Goal: Contribute content: Add original content to the website for others to see

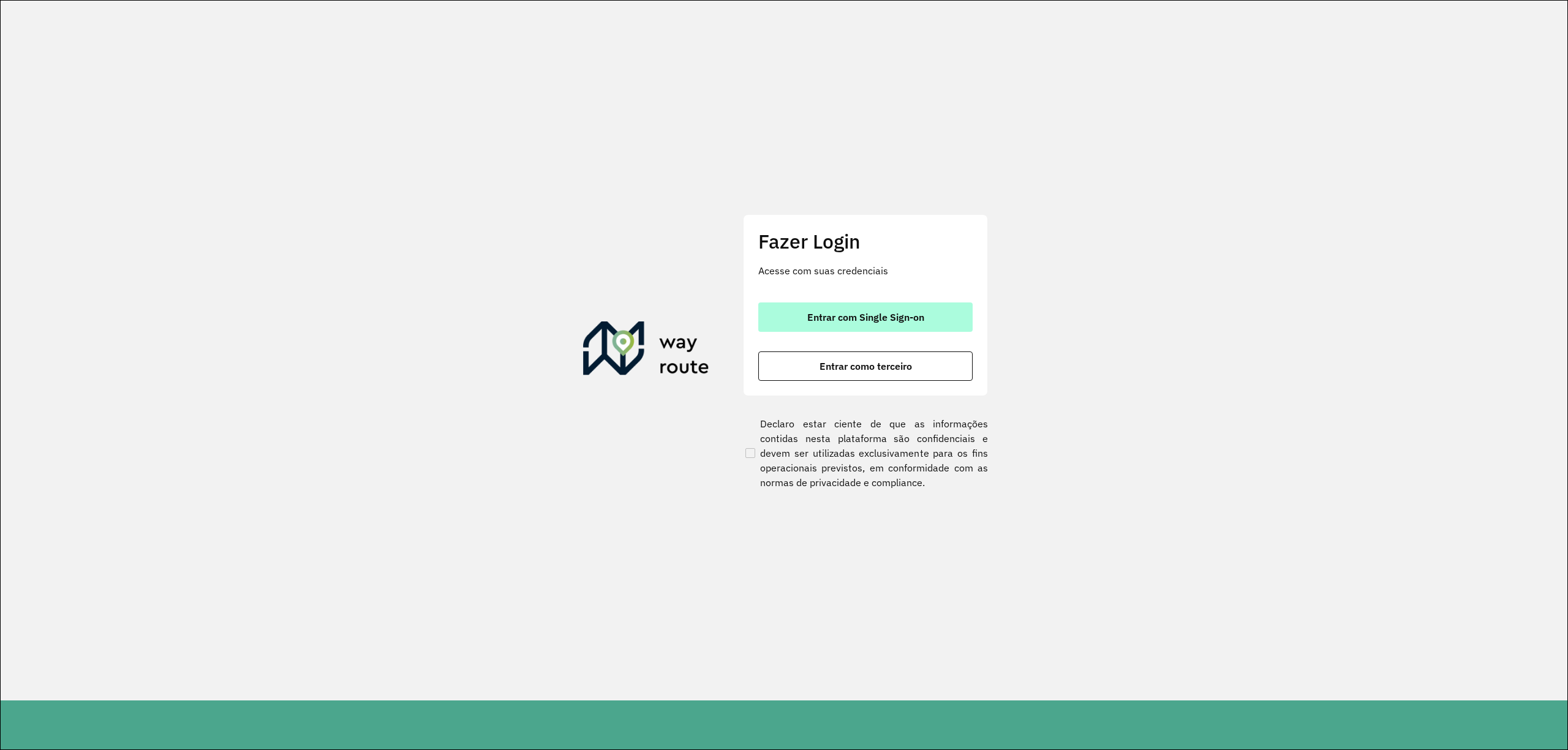
click at [930, 318] on button "Entrar com Single Sign-on" at bounding box center [865, 317] width 214 height 29
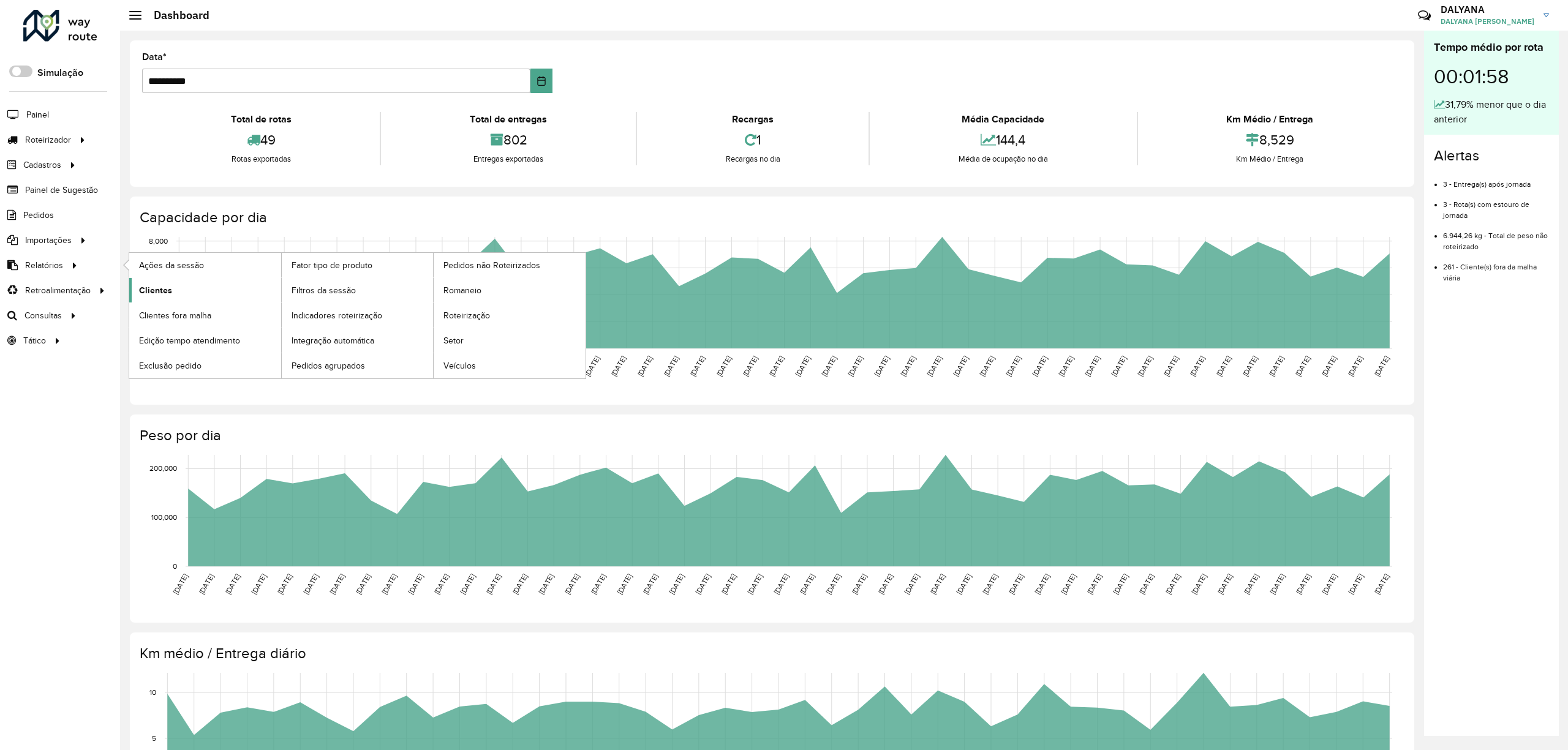
click at [160, 288] on span "Clientes" at bounding box center [156, 291] width 33 height 13
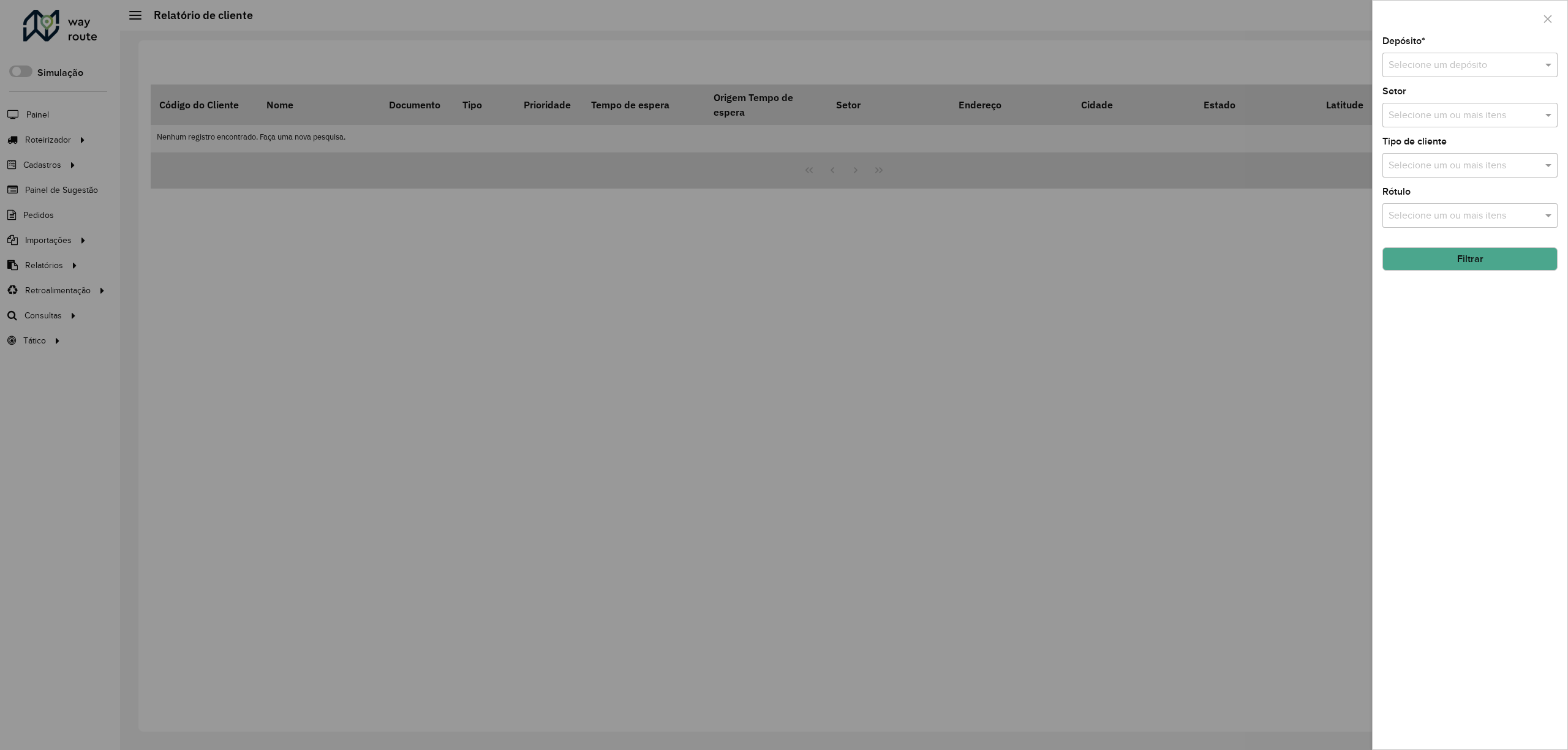
click at [1473, 259] on button "Filtrar" at bounding box center [1470, 259] width 175 height 24
click at [1455, 68] on input "text" at bounding box center [1458, 66] width 139 height 15
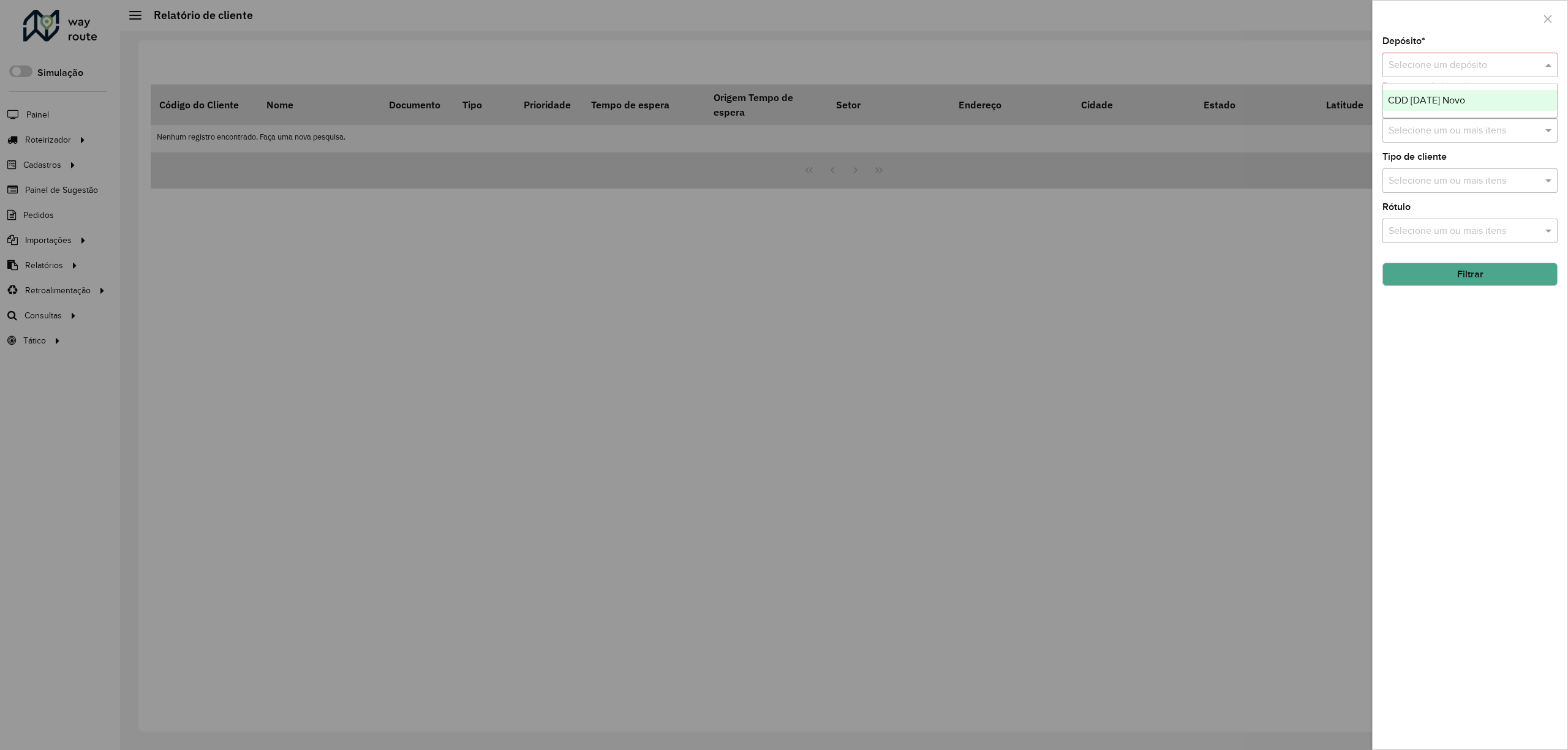
click at [1446, 102] on span "CDD [DATE] Novo" at bounding box center [1426, 99] width 77 height 10
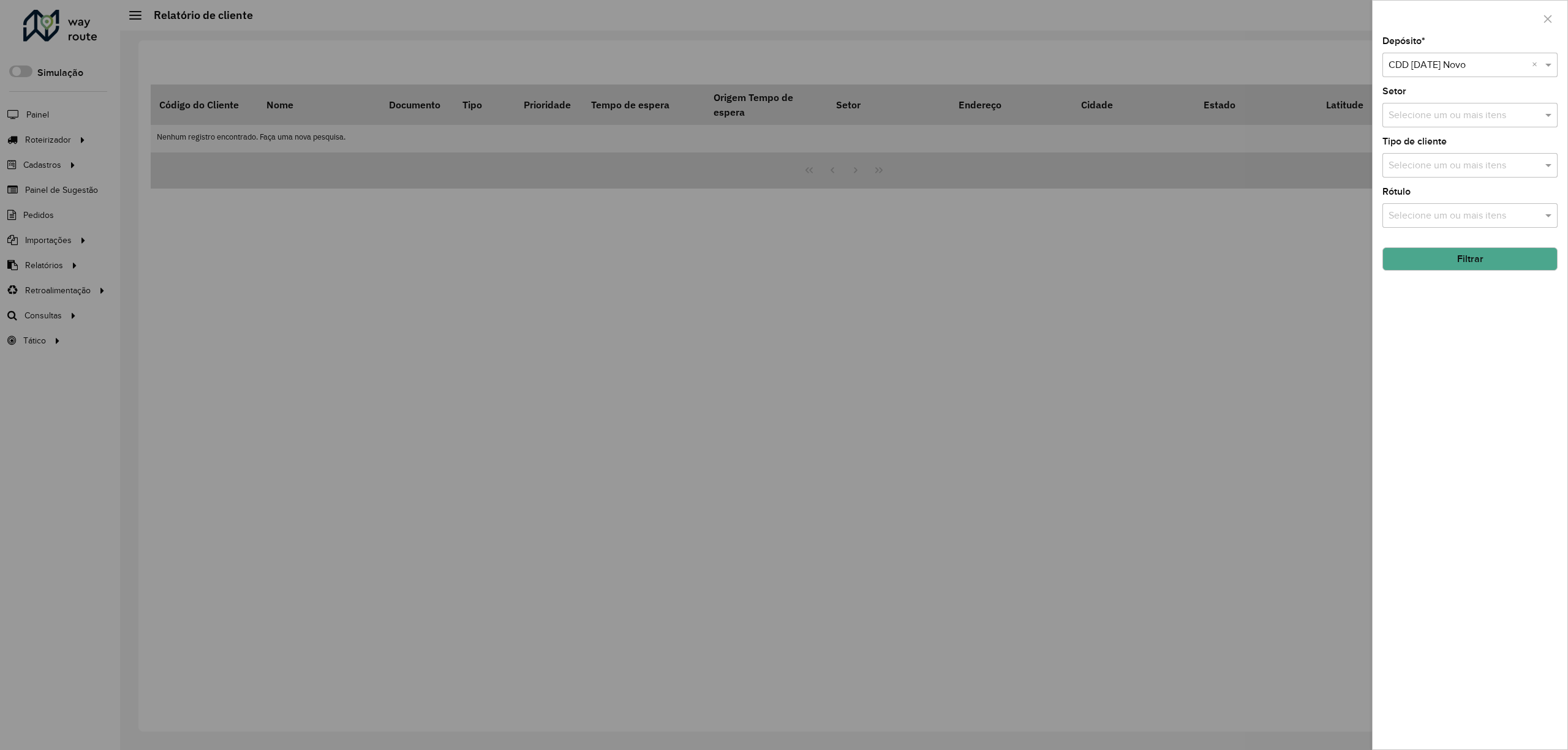
click at [1478, 249] on button "Filtrar" at bounding box center [1470, 259] width 175 height 24
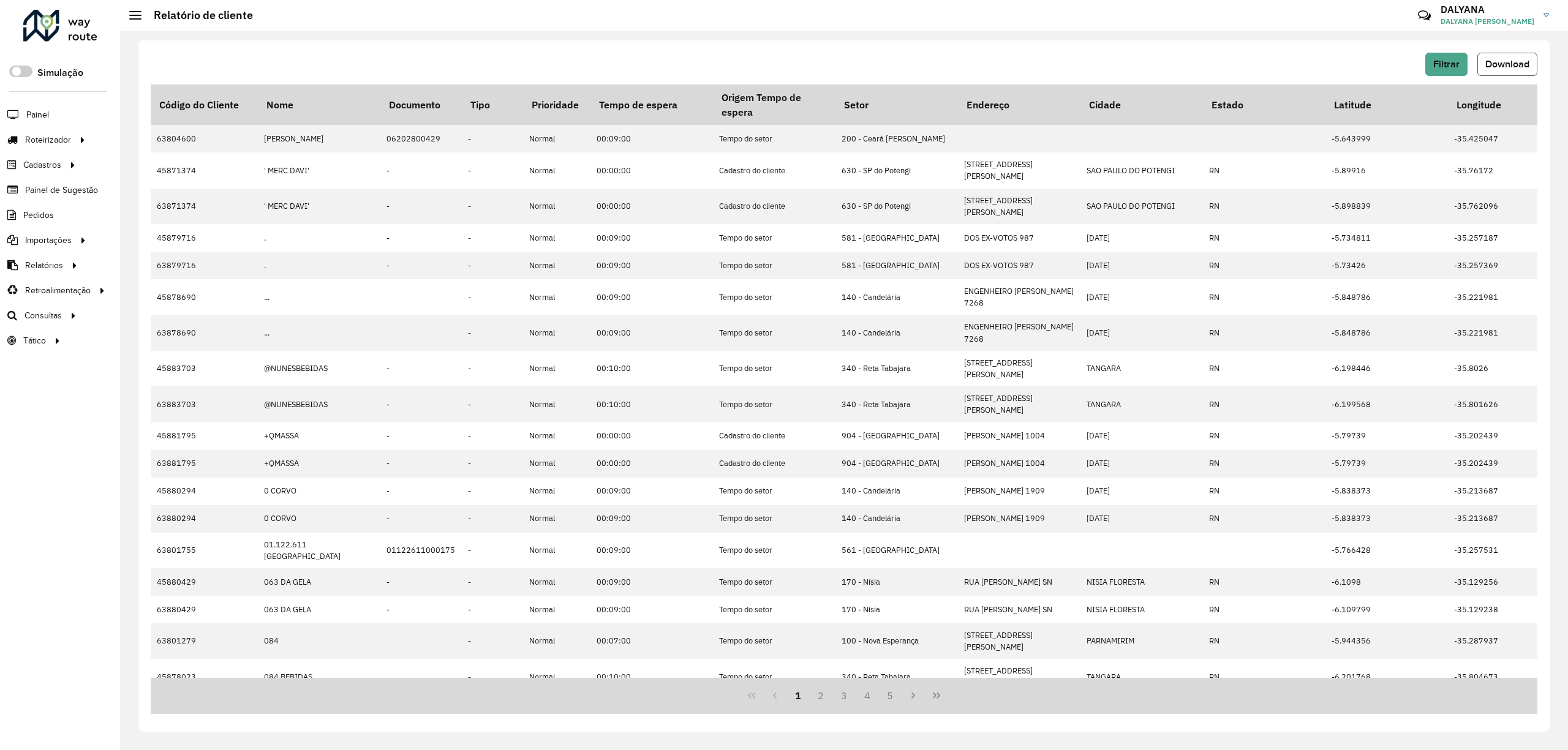
click at [1512, 59] on span "Download" at bounding box center [1507, 63] width 44 height 10
click at [68, 192] on span "Painel de Sugestão" at bounding box center [64, 190] width 77 height 13
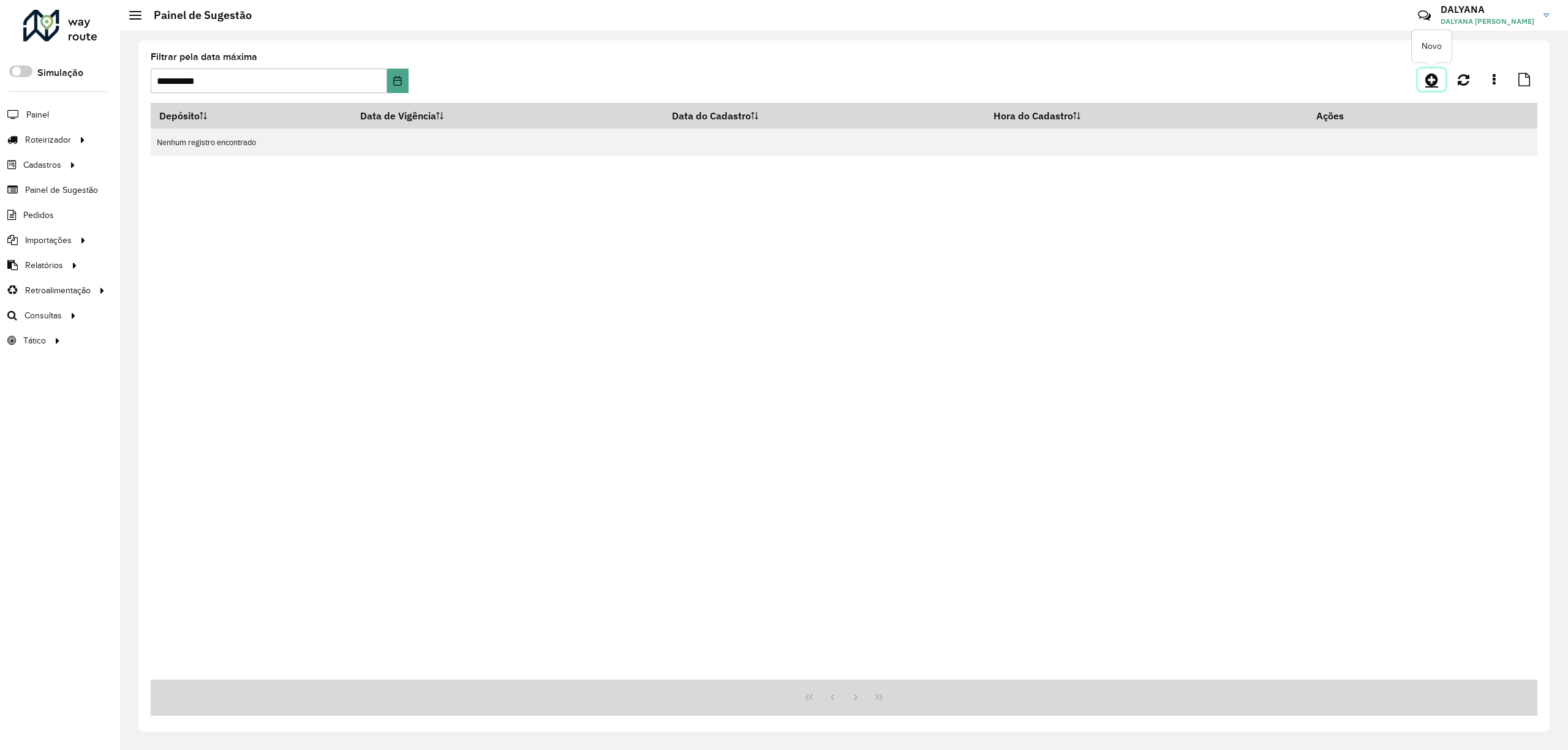
click at [1433, 81] on icon at bounding box center [1431, 79] width 13 height 15
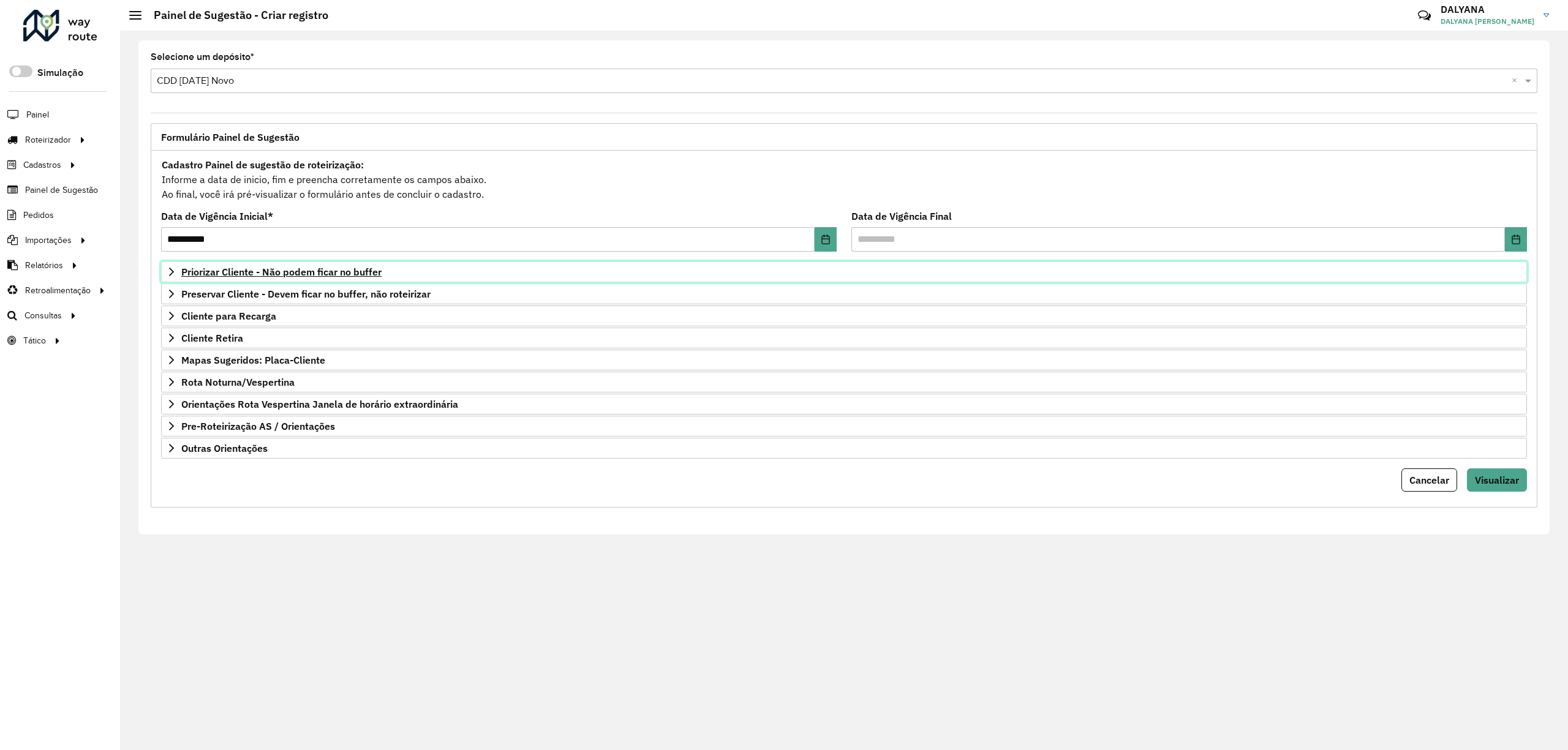
click at [174, 274] on icon at bounding box center [171, 272] width 10 height 10
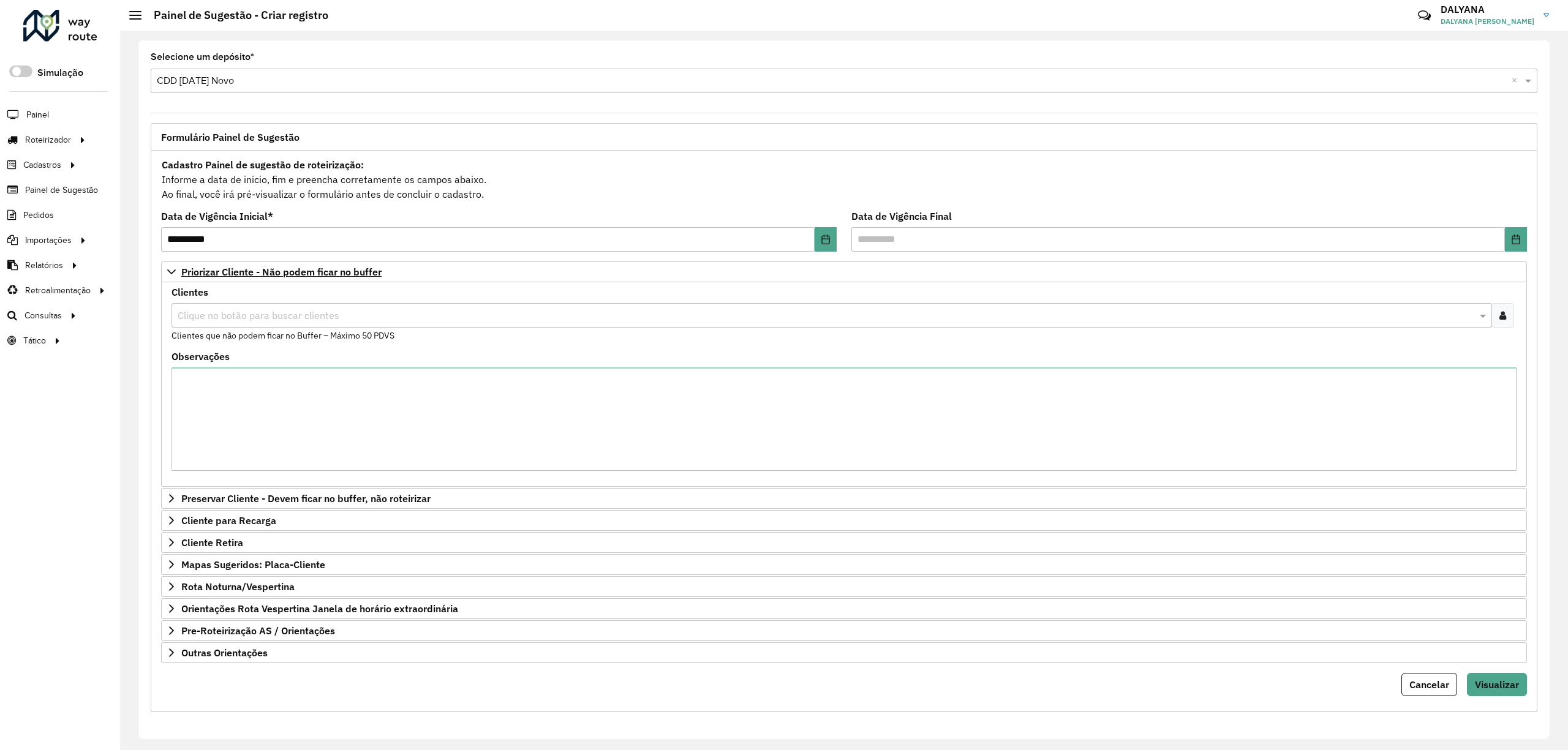
click at [253, 318] on input "text" at bounding box center [825, 316] width 1302 height 15
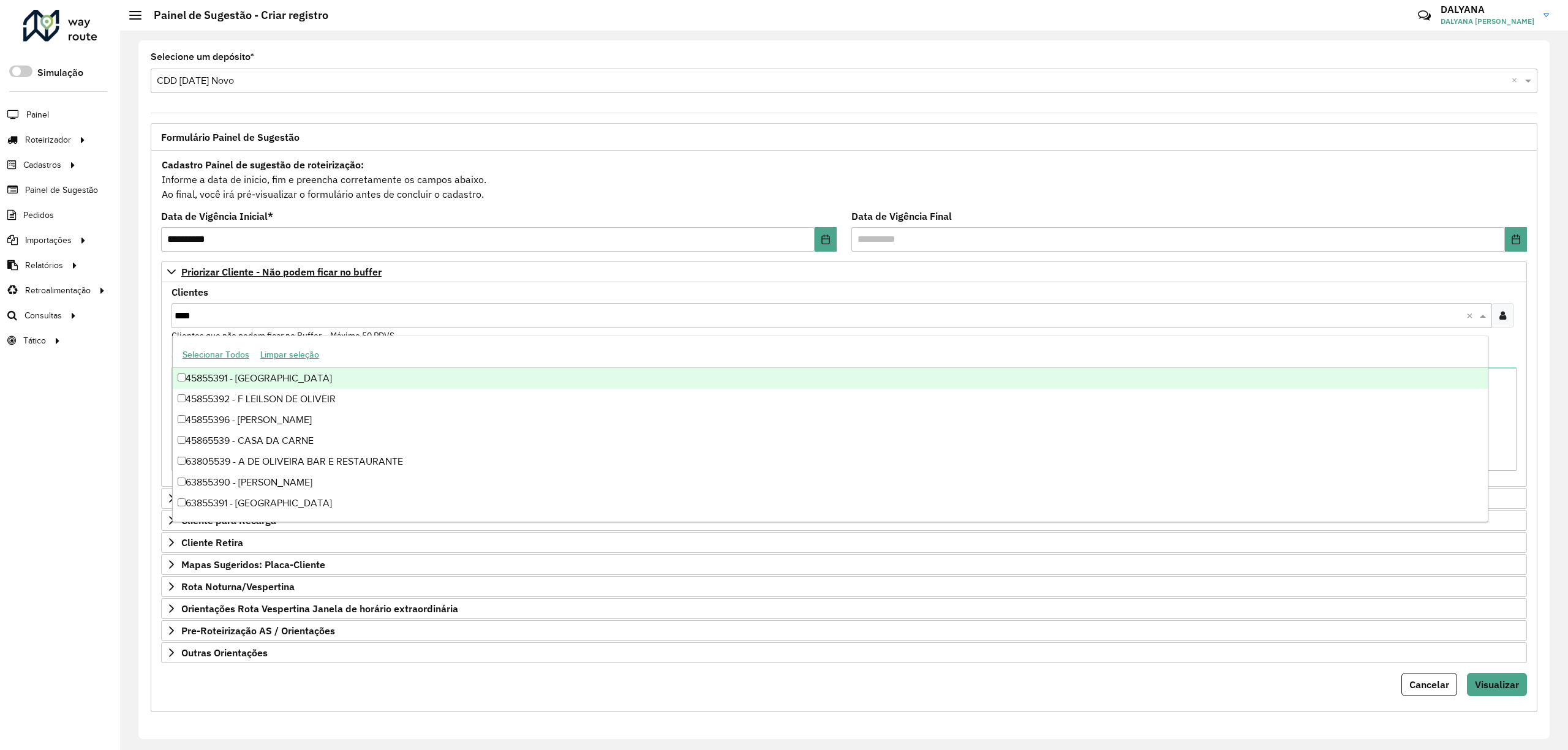
type input "*****"
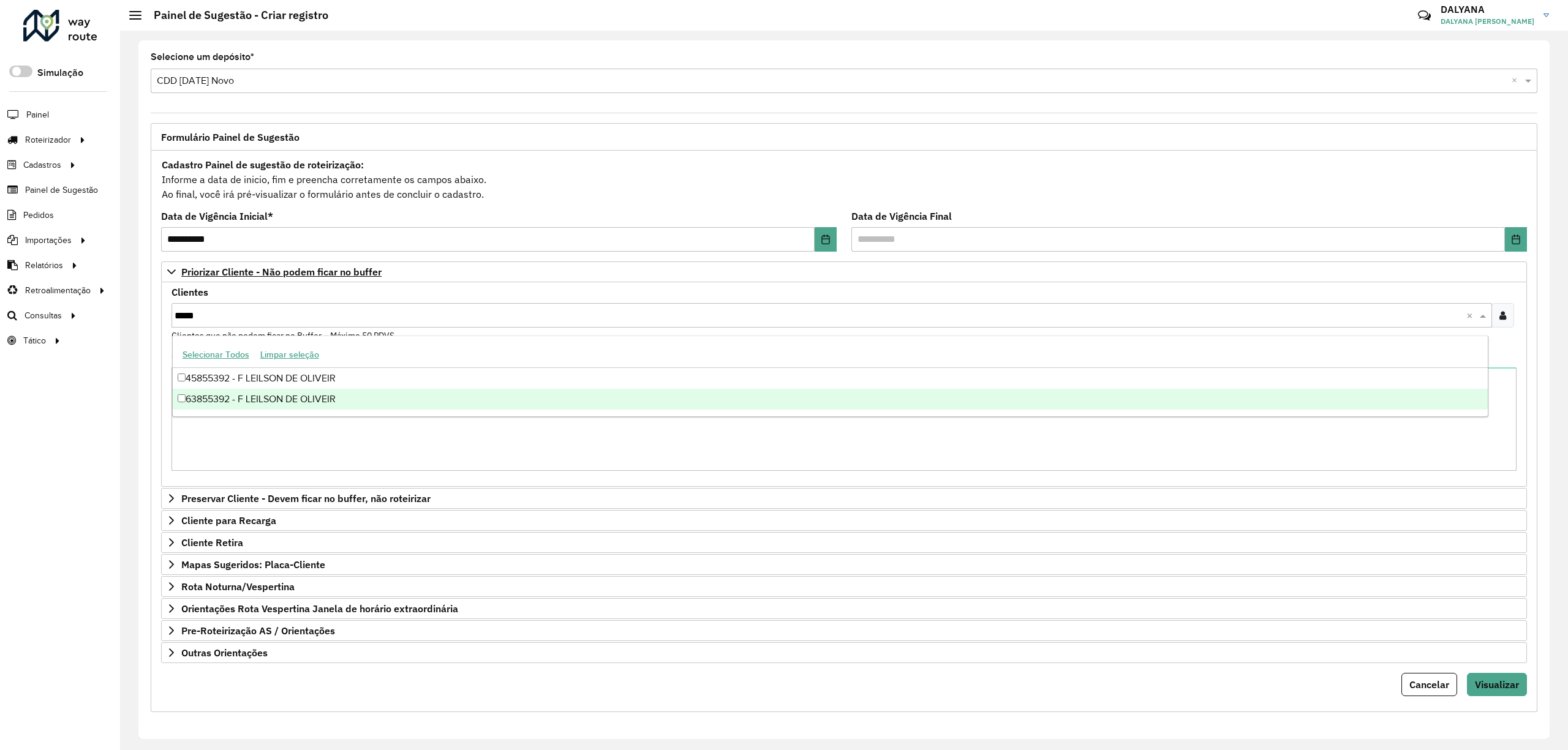
click at [321, 398] on div "63855392 - F LEILSON DE OLIVEIR" at bounding box center [830, 399] width 1315 height 21
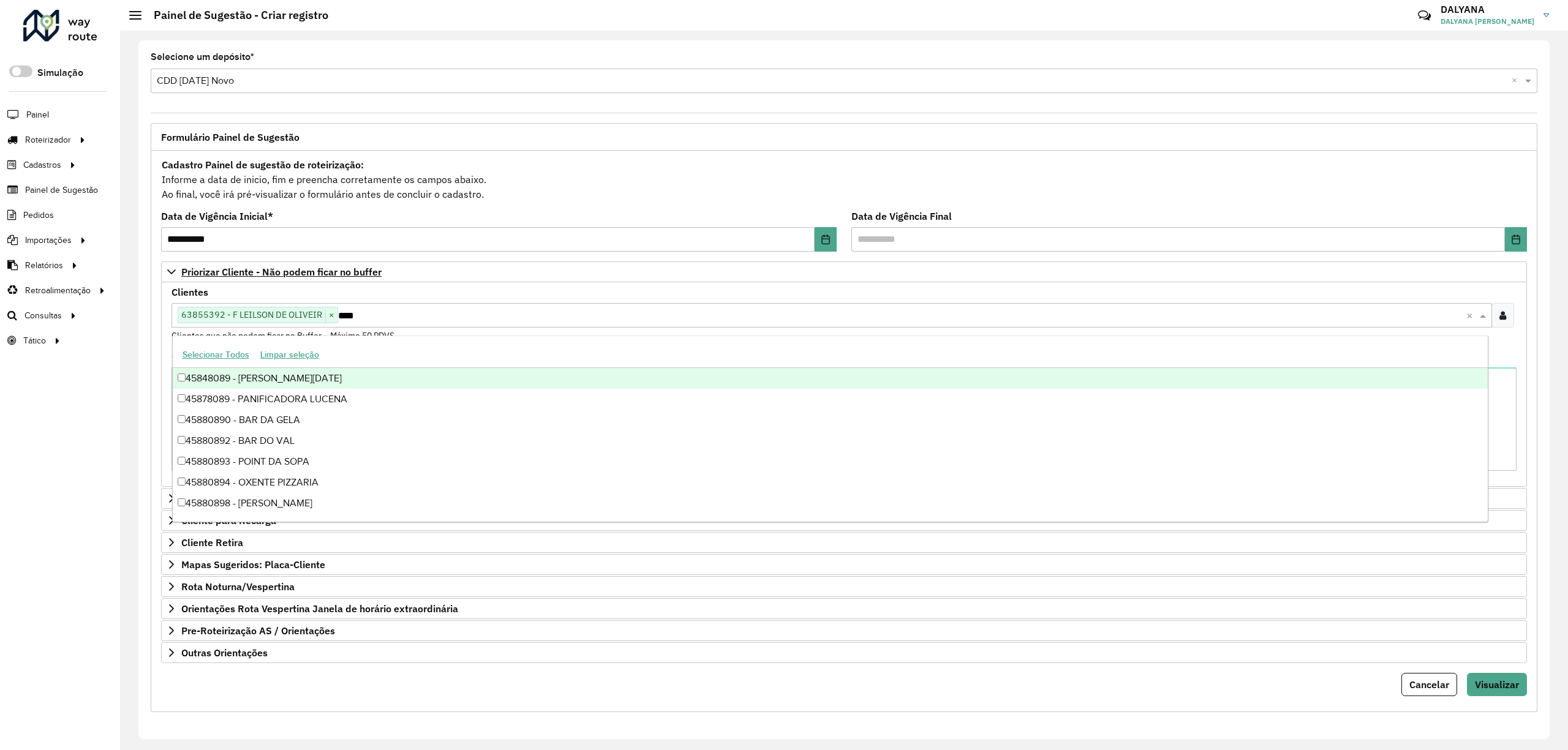
type input "*****"
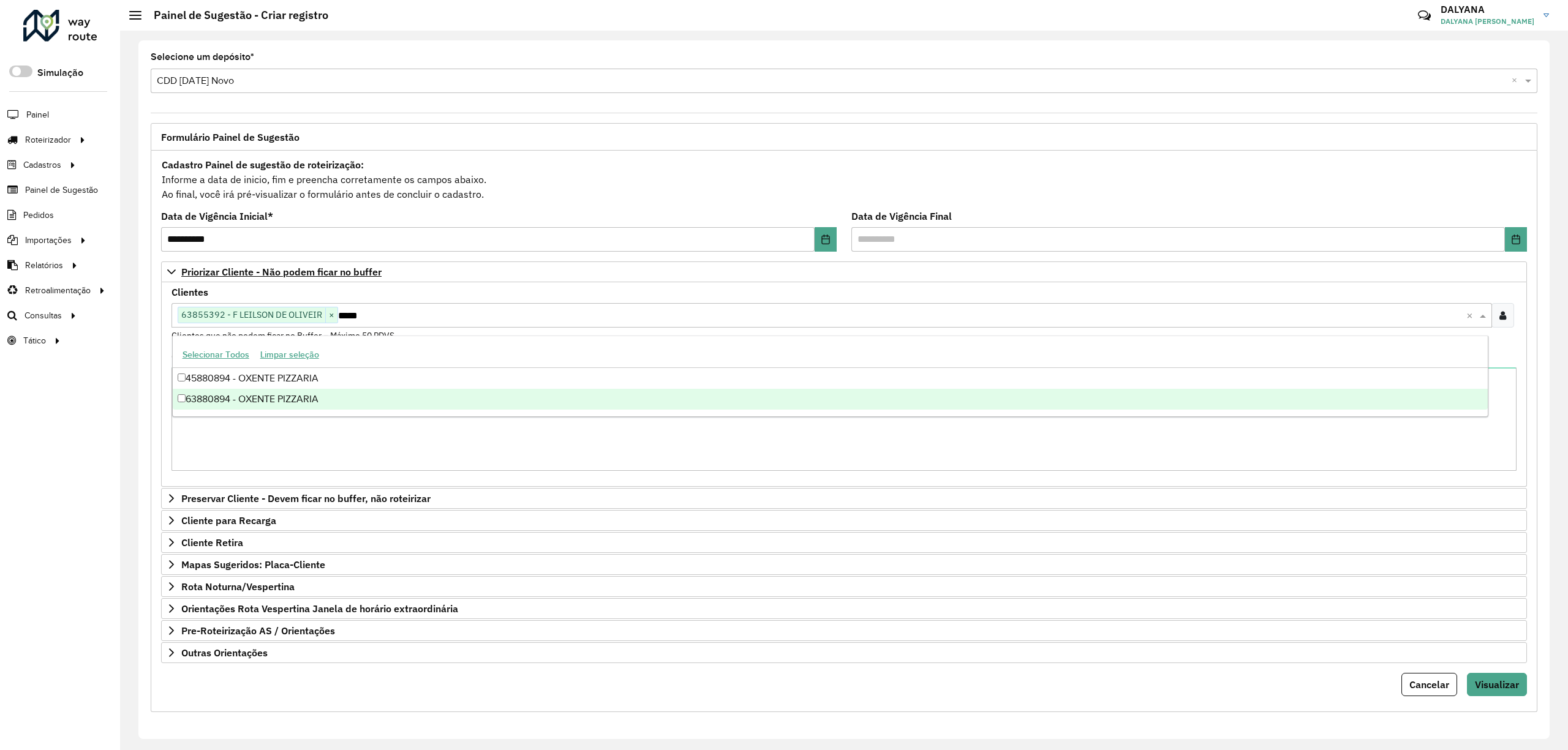
click at [250, 402] on div "63880894 - OXENTE PIZZARIA" at bounding box center [830, 399] width 1315 height 21
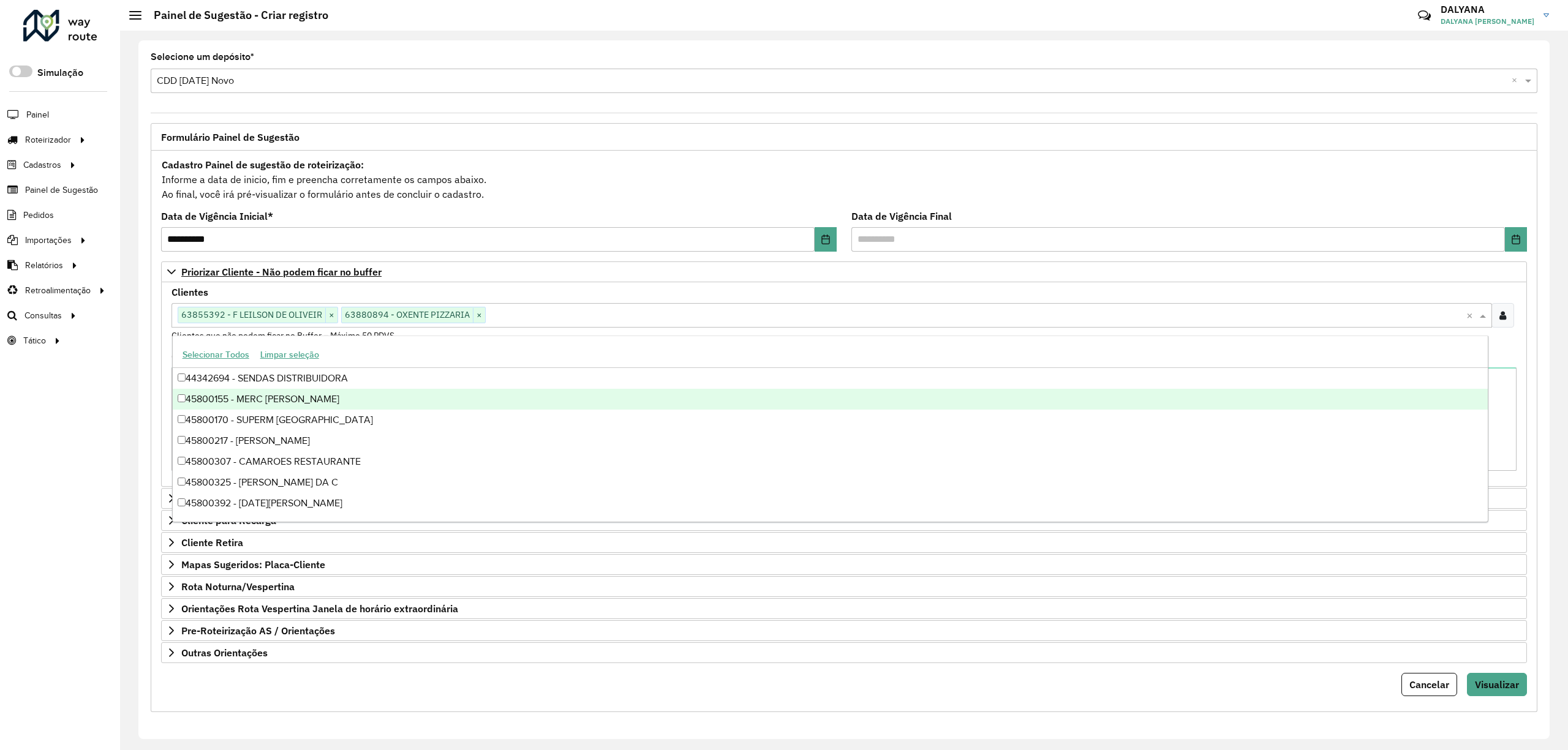
paste input "*****"
type input "*****"
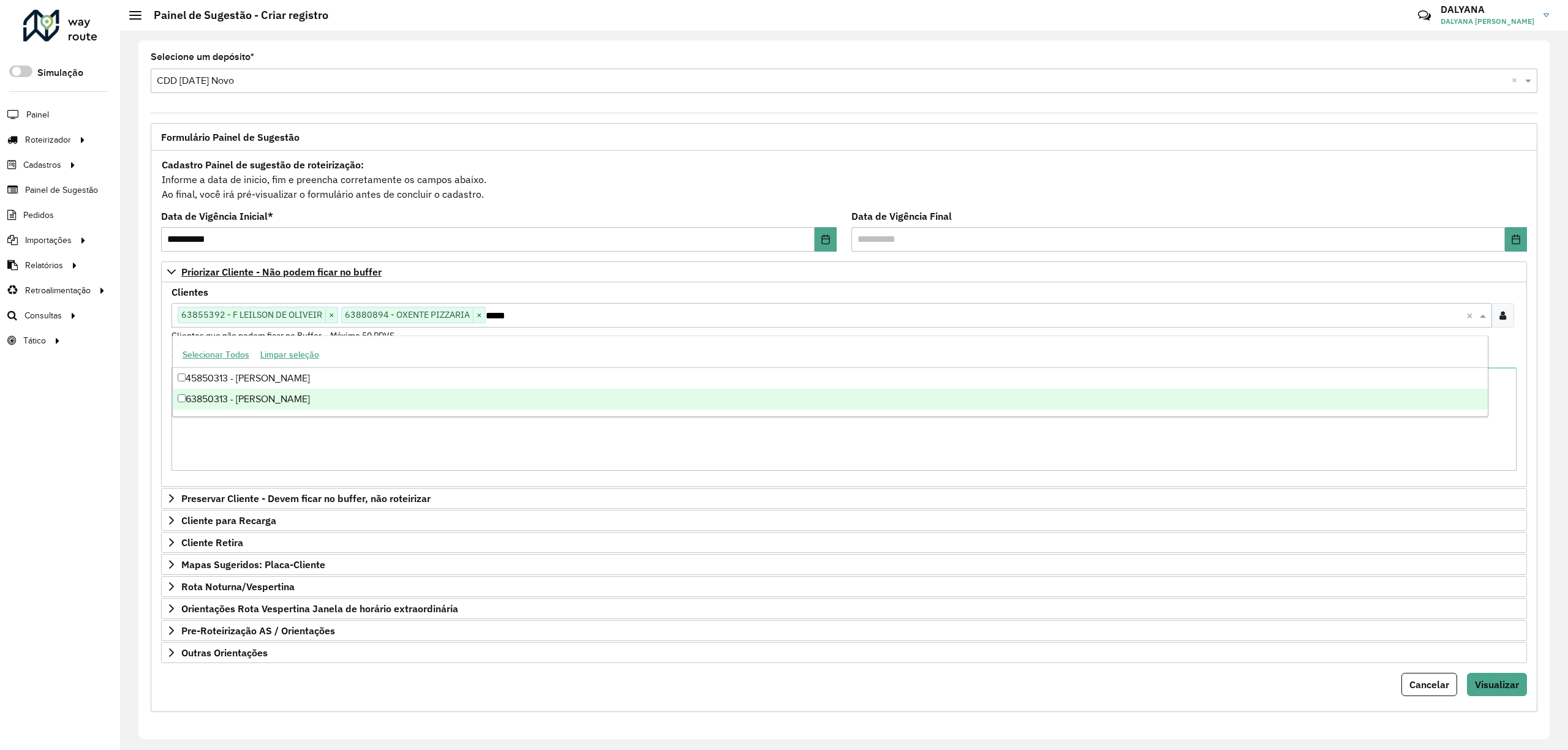
click at [338, 400] on div "63850313 - [PERSON_NAME]" at bounding box center [830, 399] width 1315 height 21
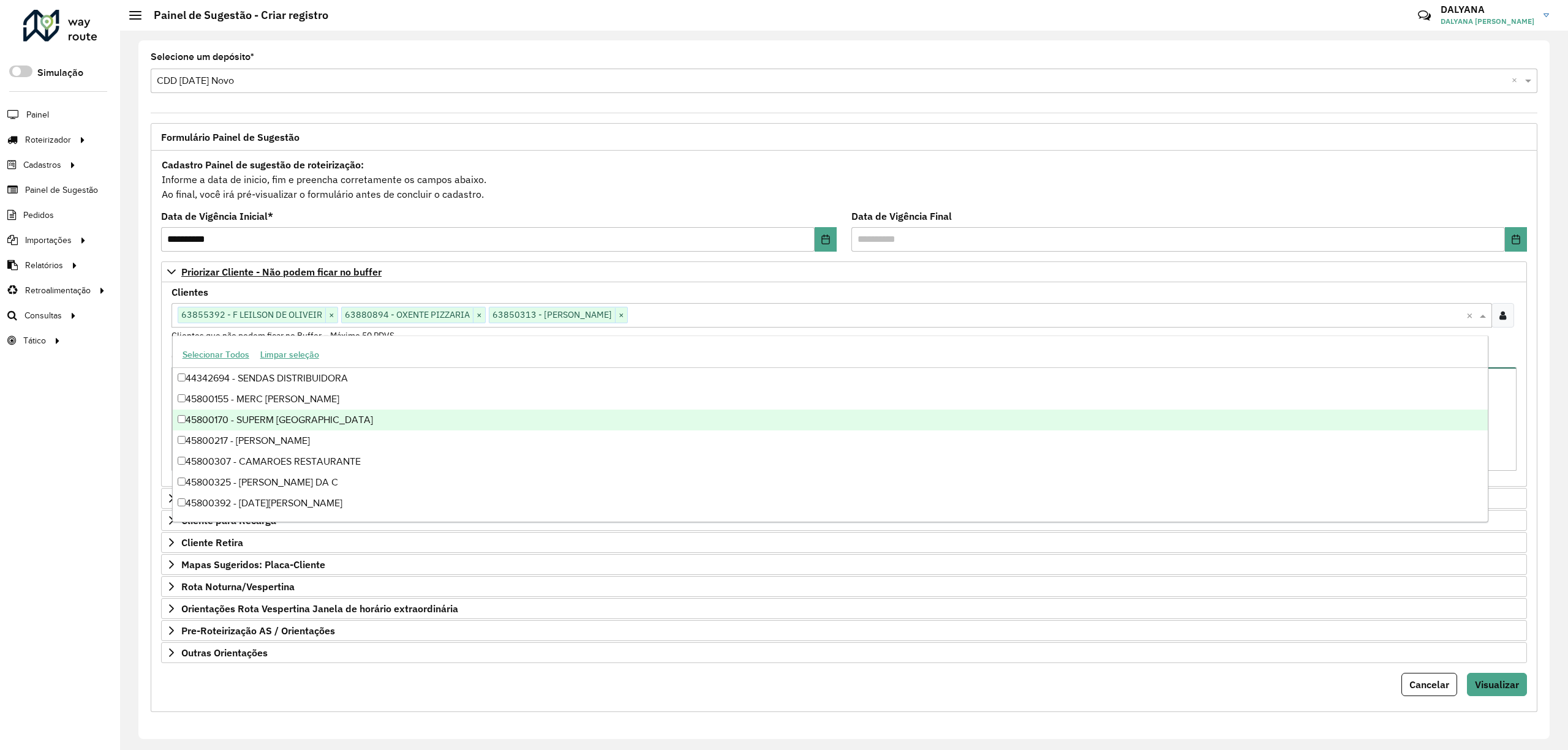
click at [1502, 415] on textarea "Observações" at bounding box center [843, 419] width 1345 height 104
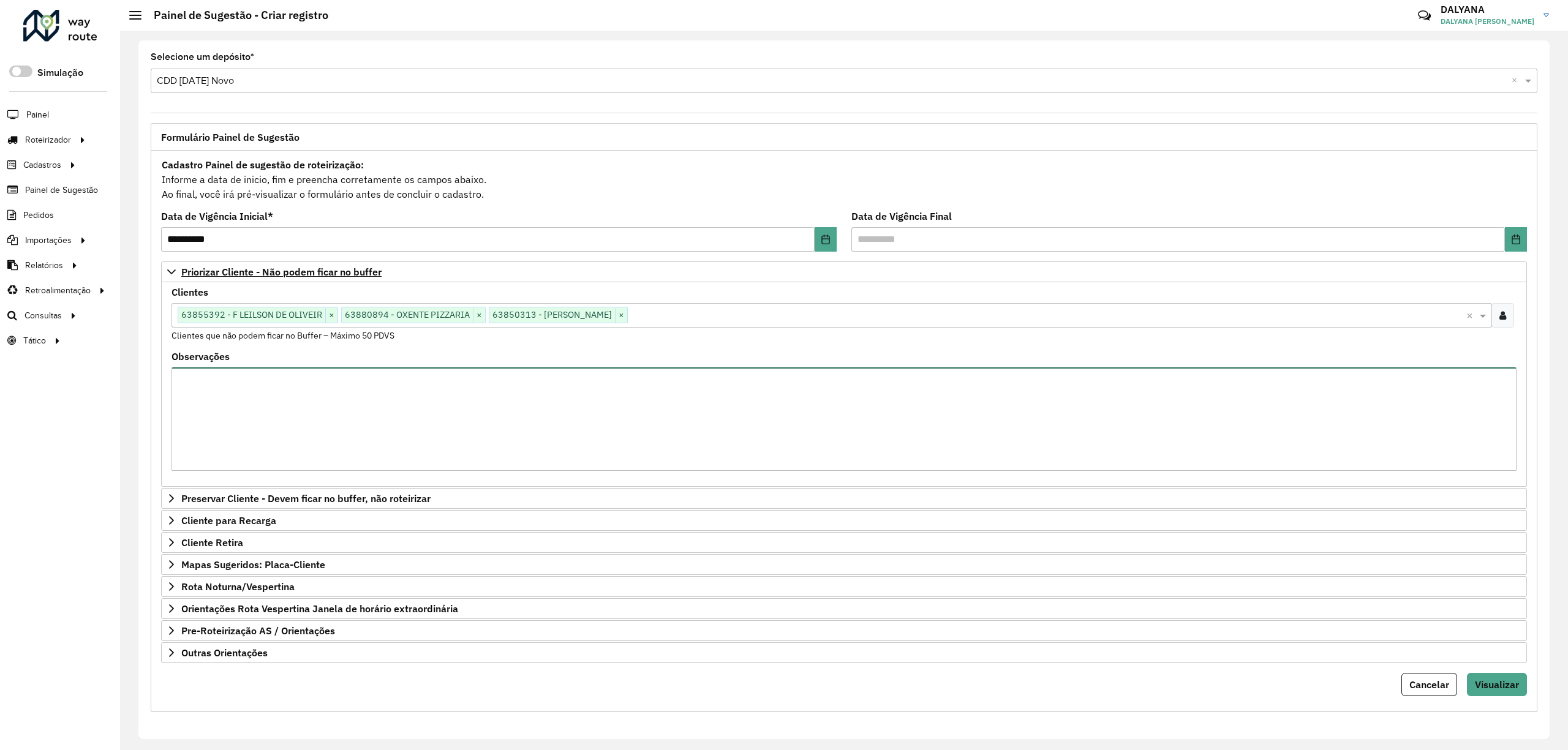
scroll to position [5, 0]
click at [1492, 683] on span "Visualizar" at bounding box center [1497, 683] width 44 height 12
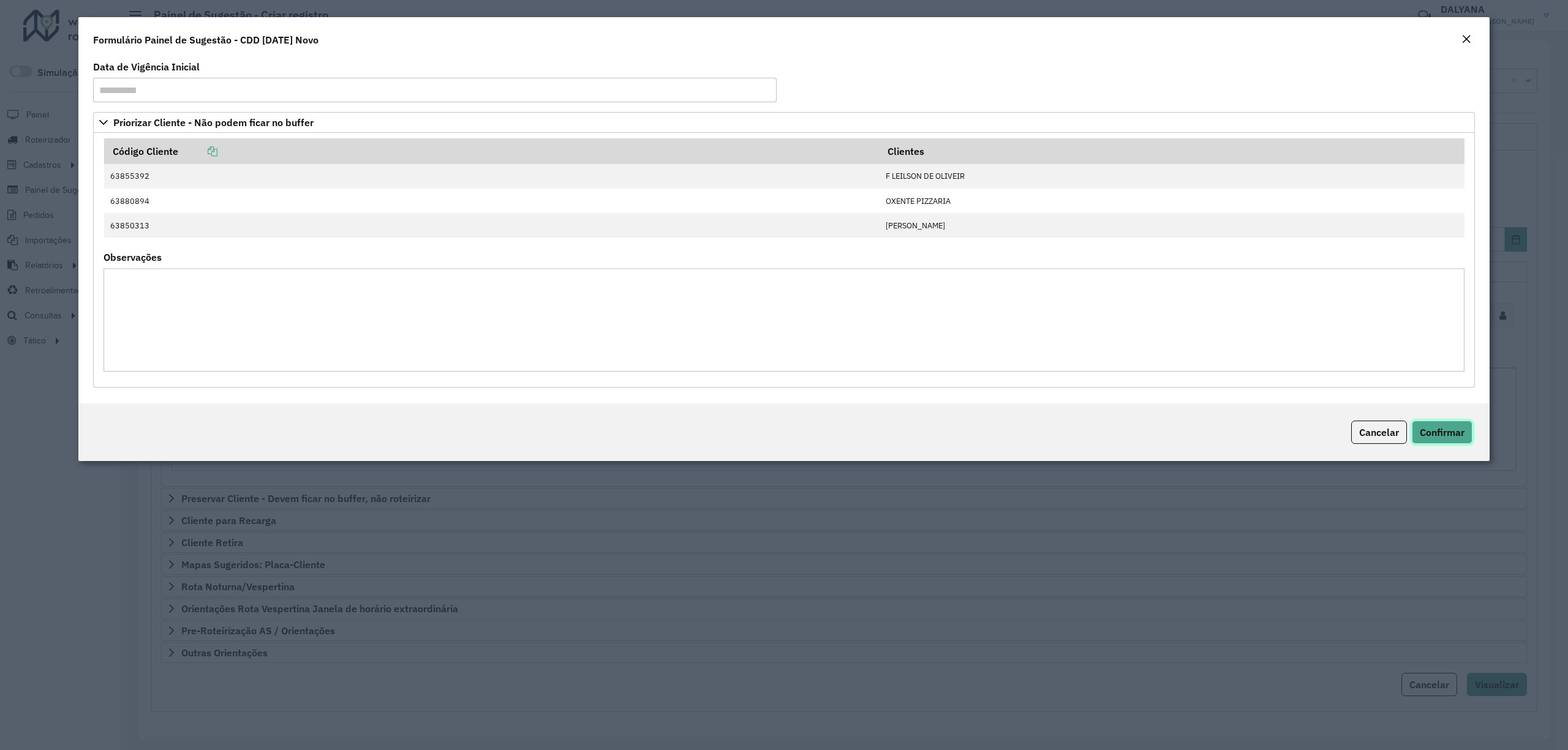
click at [1455, 429] on span "Confirmar" at bounding box center [1441, 432] width 45 height 12
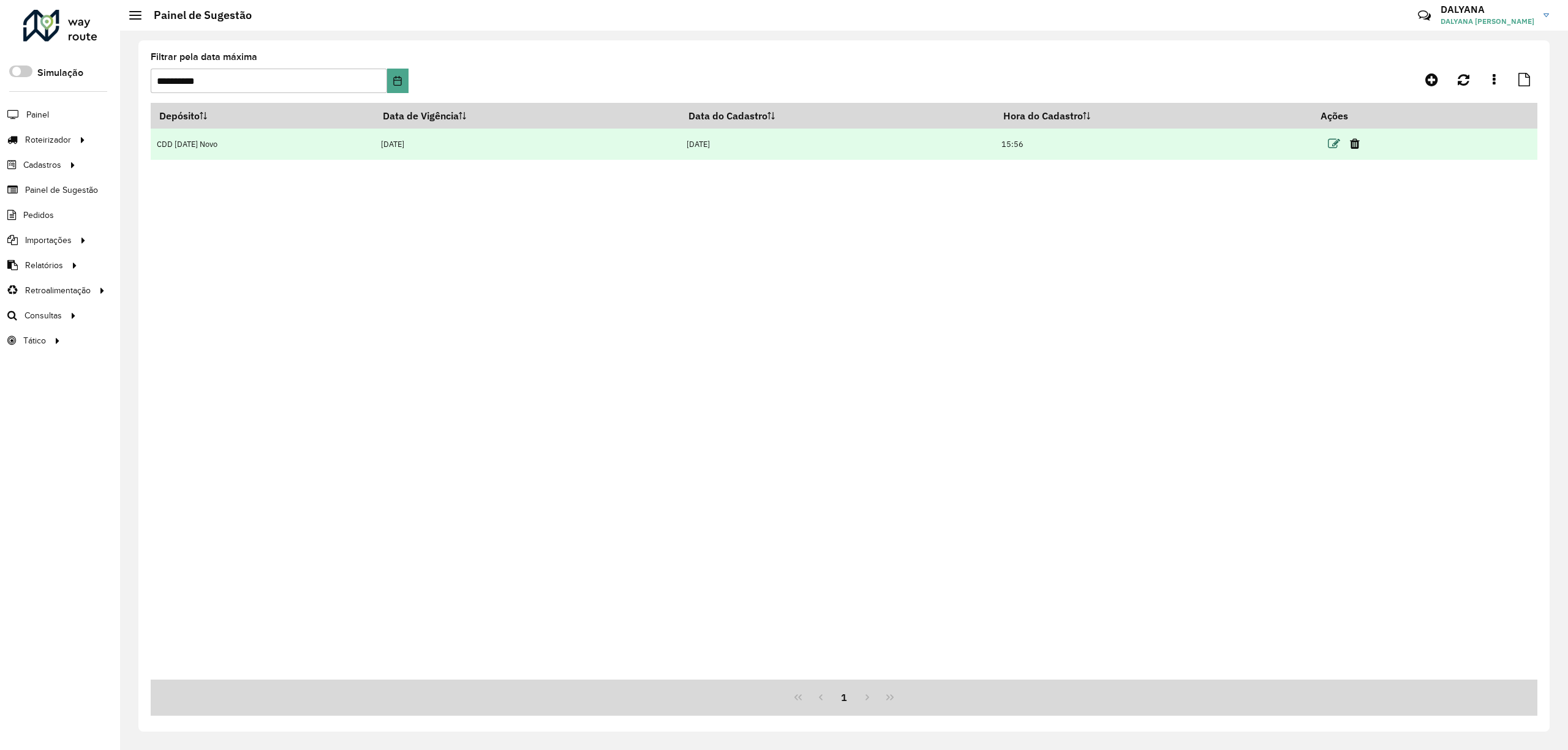
click at [1336, 145] on icon at bounding box center [1334, 143] width 12 height 12
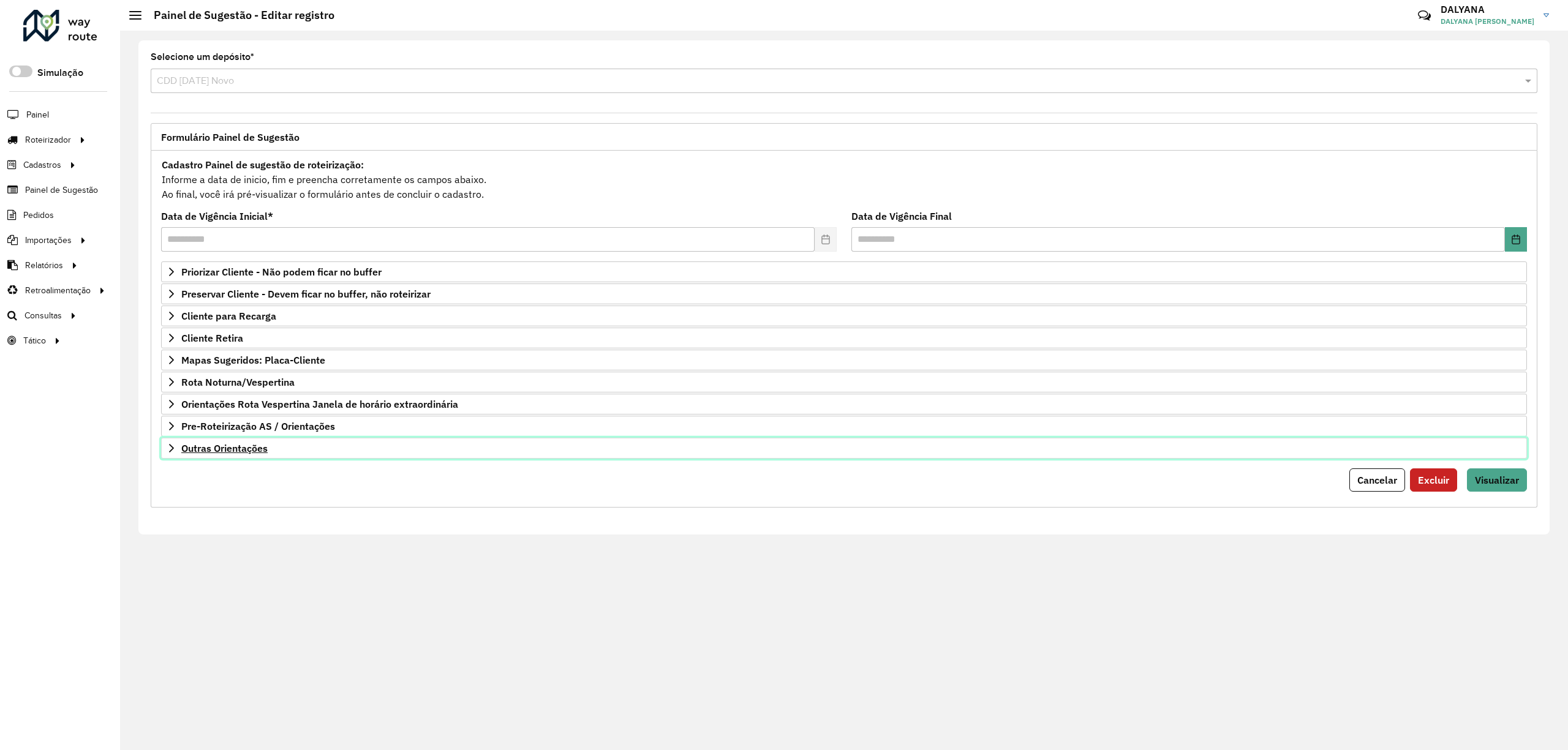
click at [172, 452] on icon at bounding box center [171, 447] width 10 height 10
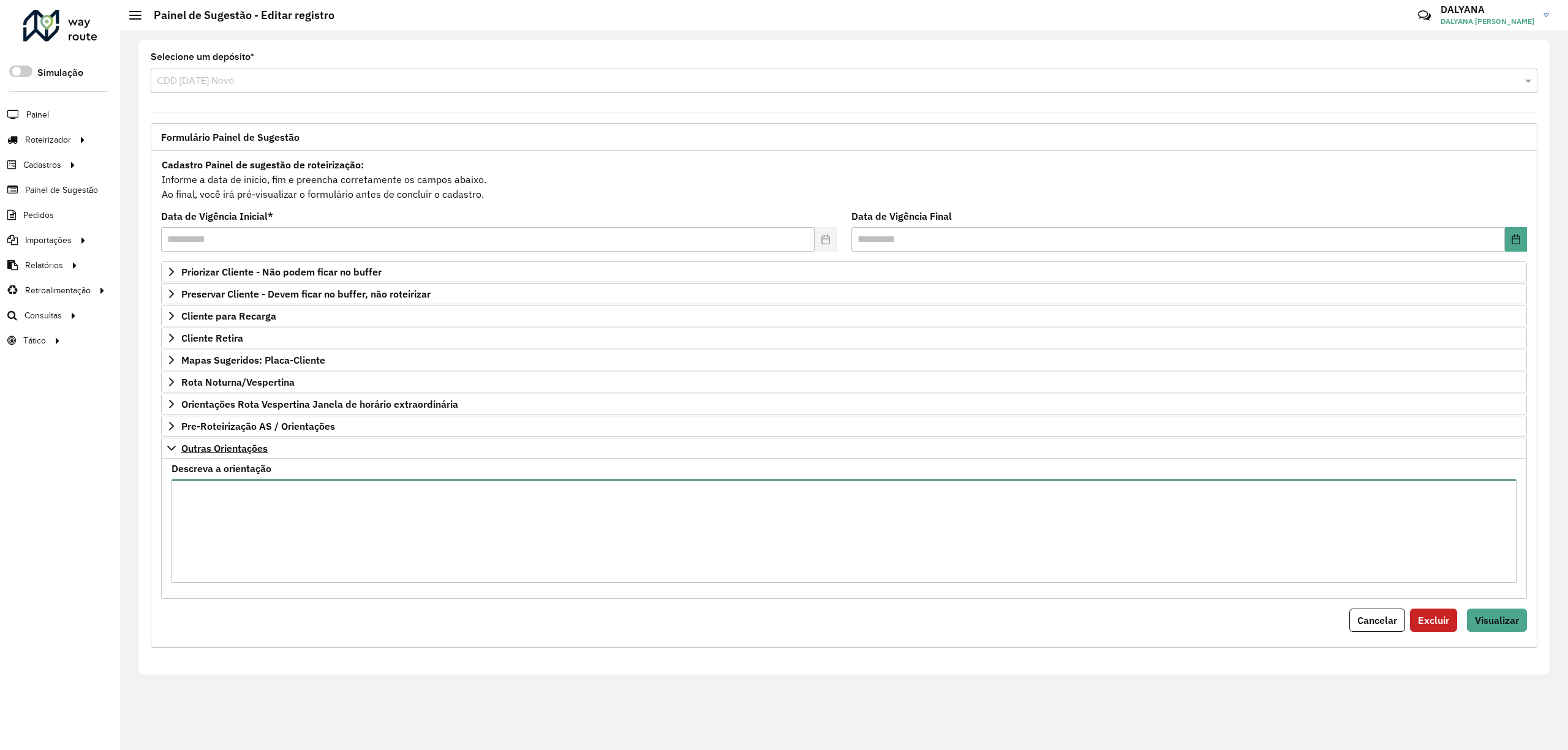
click at [227, 515] on textarea "Descreva a orientação" at bounding box center [843, 531] width 1345 height 104
paste textarea "******"
click at [328, 548] on textarea "**********" at bounding box center [843, 531] width 1345 height 104
type textarea "**********"
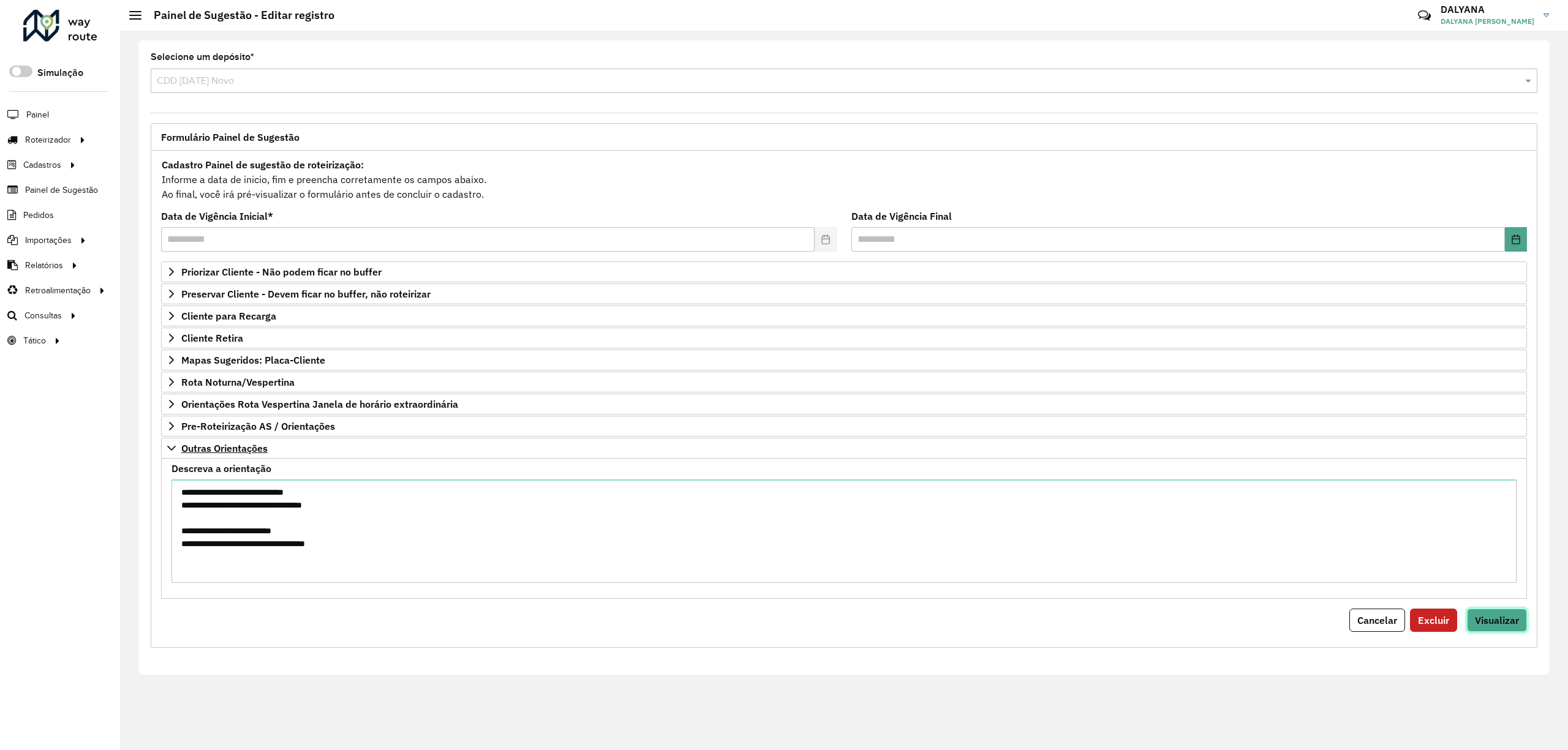
click at [1504, 621] on span "Visualizar" at bounding box center [1497, 620] width 44 height 12
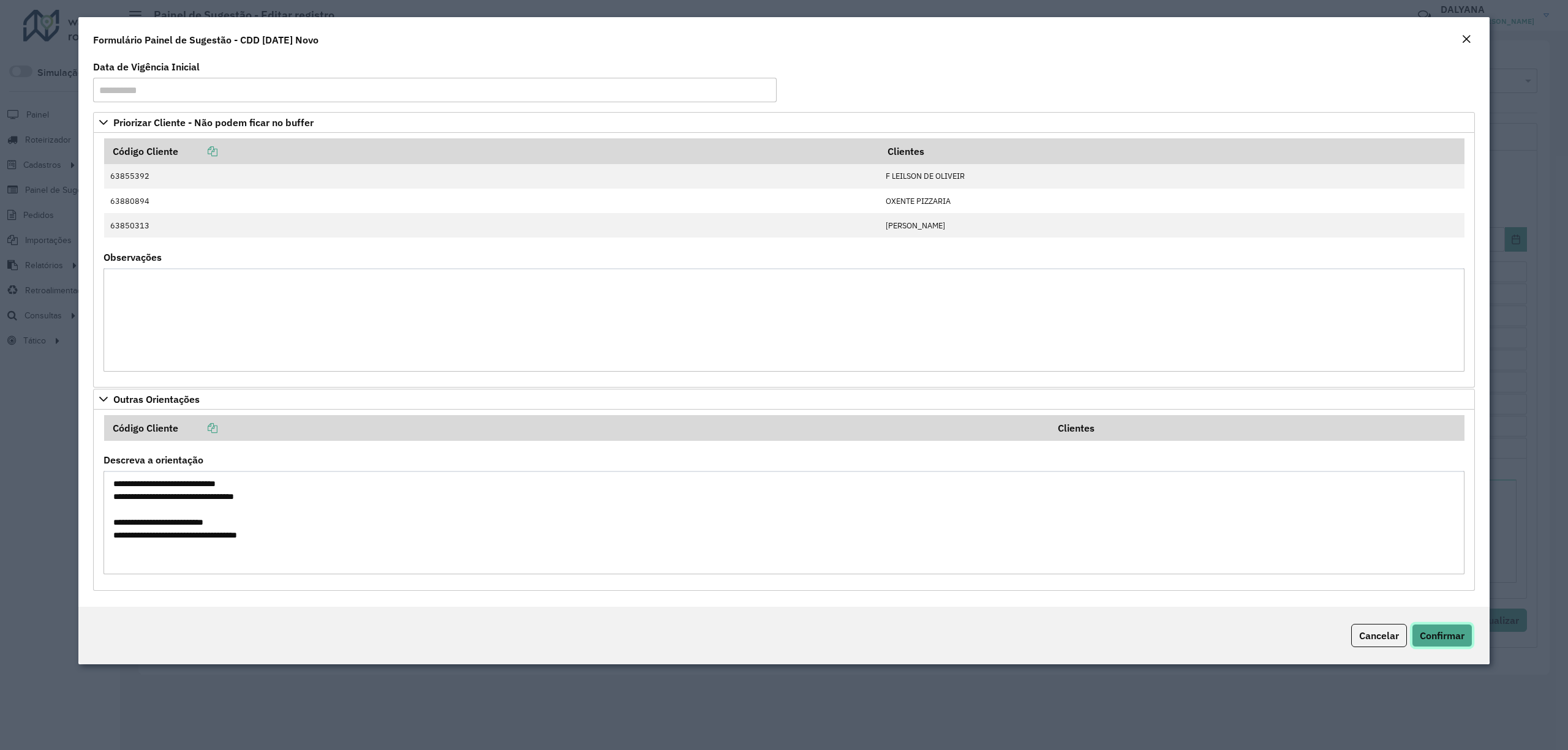
click at [1462, 642] on span "Confirmar" at bounding box center [1441, 635] width 45 height 12
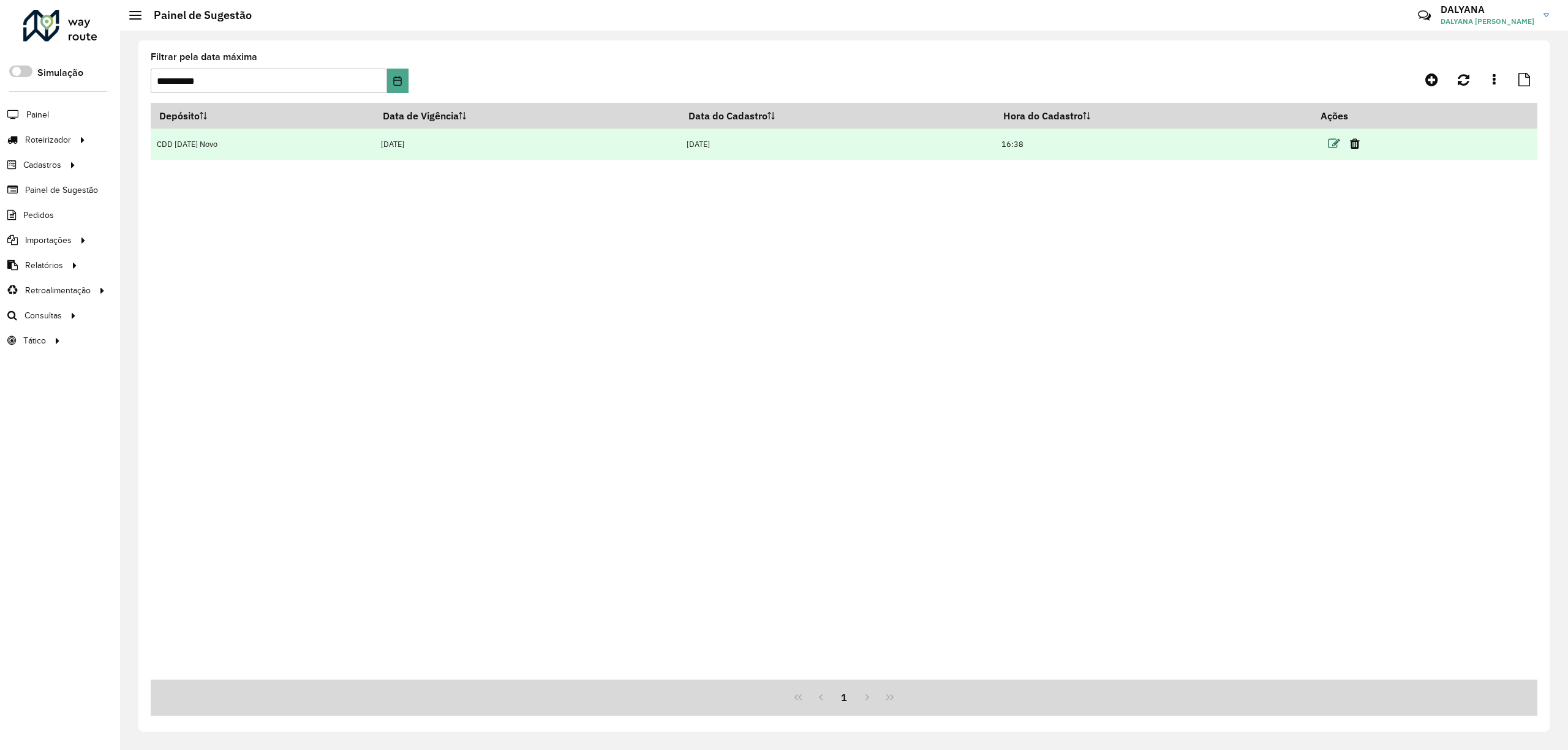
click at [1328, 149] on icon at bounding box center [1334, 143] width 12 height 12
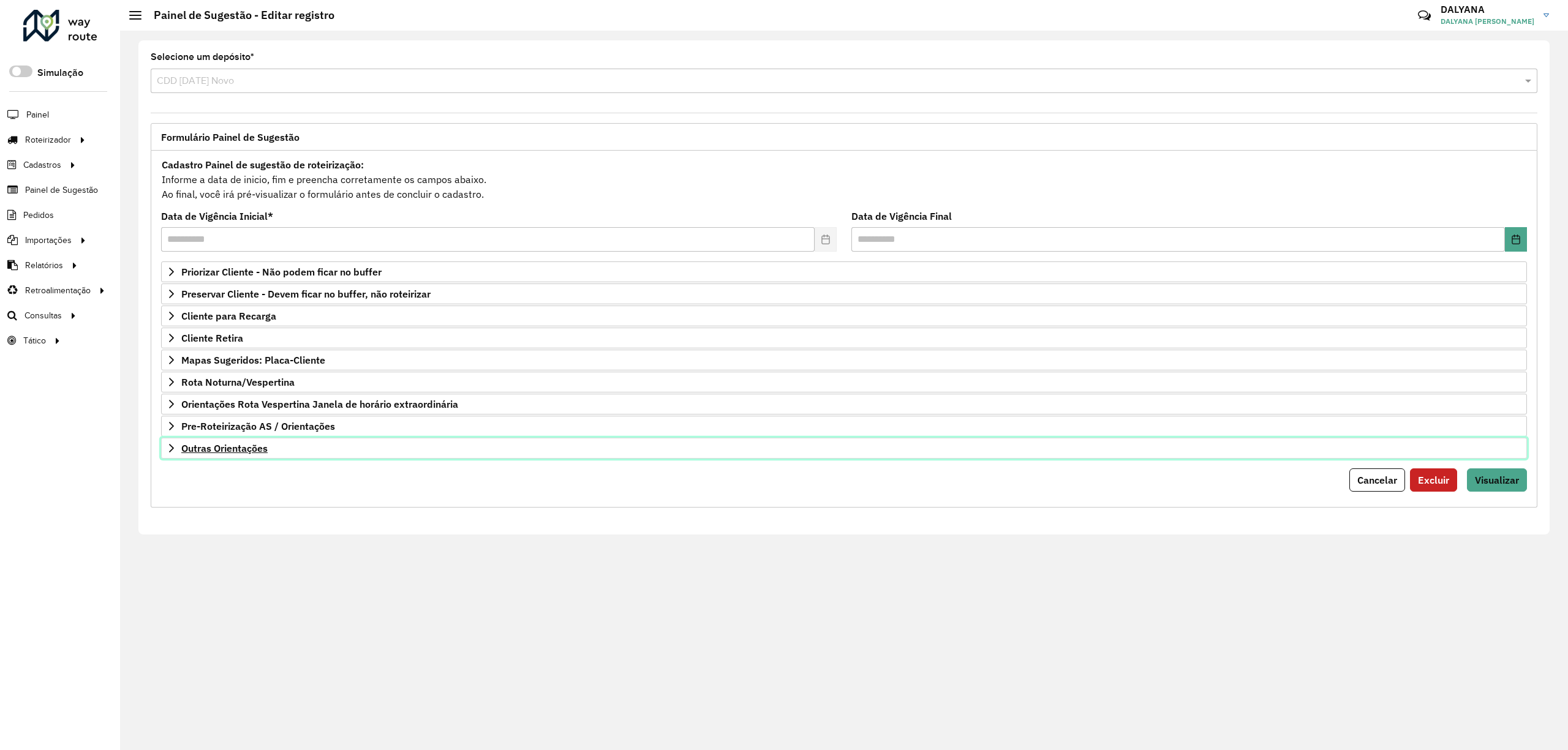
click at [167, 453] on icon at bounding box center [171, 447] width 10 height 10
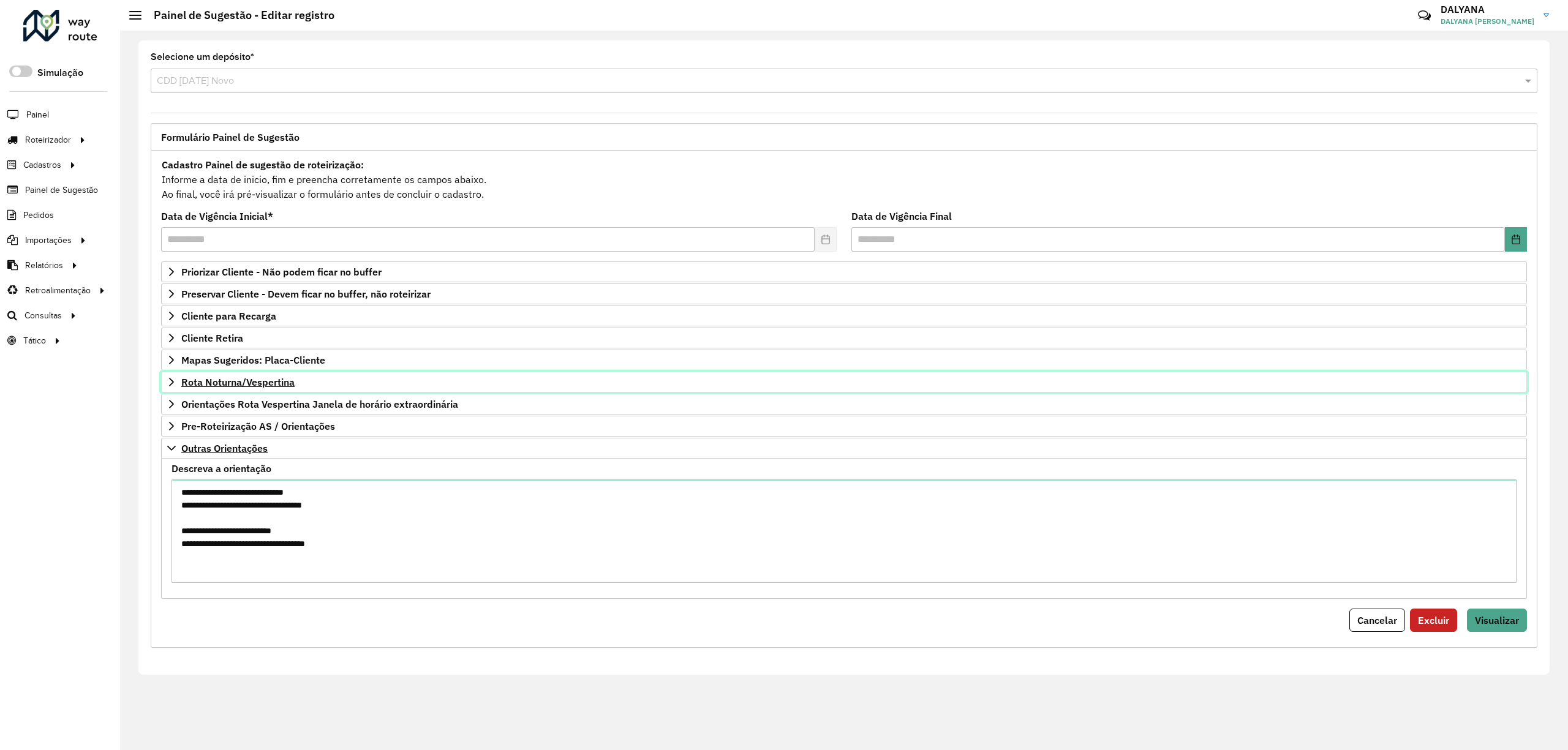
click at [172, 378] on link "Rota Noturna/Vespertina" at bounding box center [844, 382] width 1366 height 21
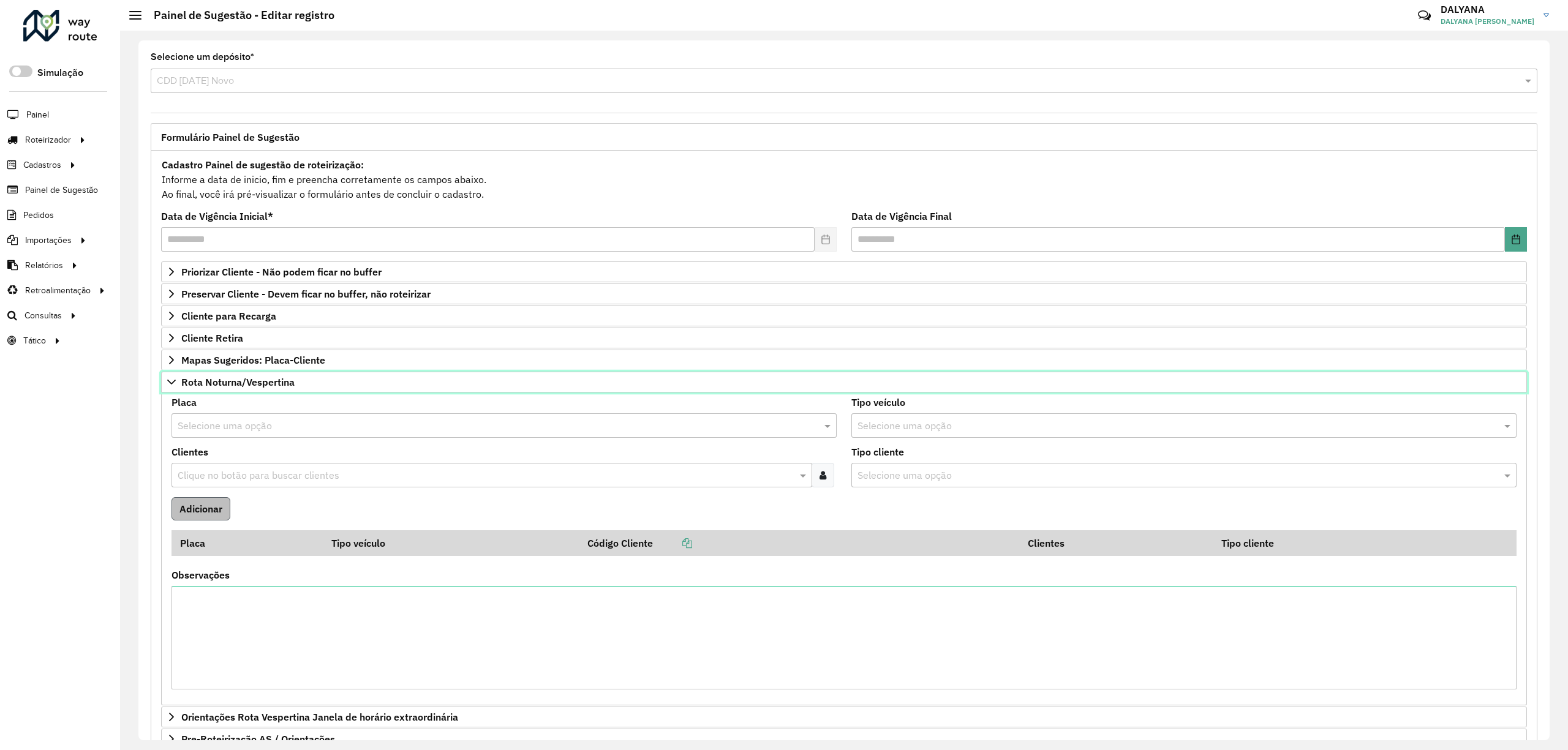
scroll to position [81, 0]
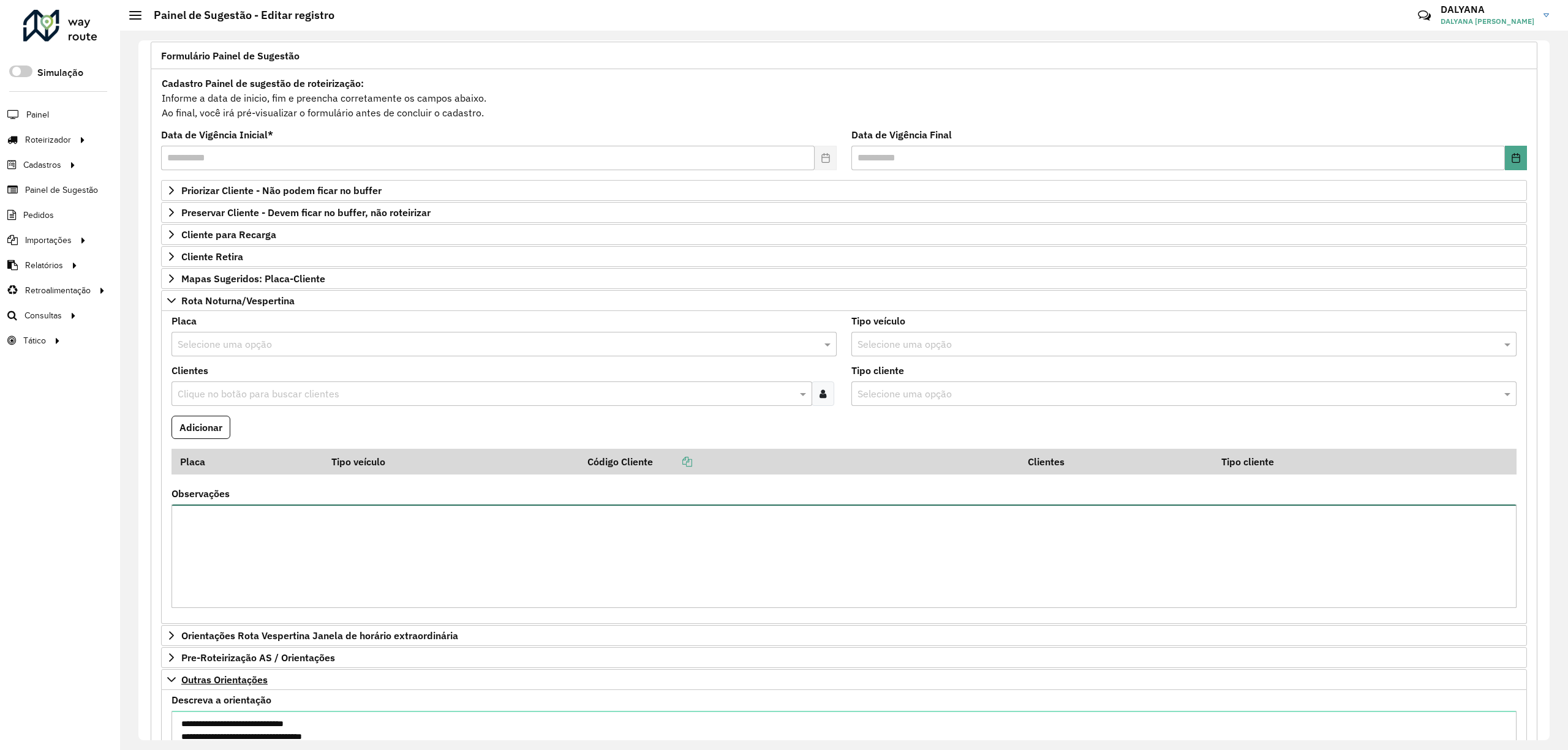
click at [241, 515] on textarea "Observações" at bounding box center [843, 557] width 1345 height 104
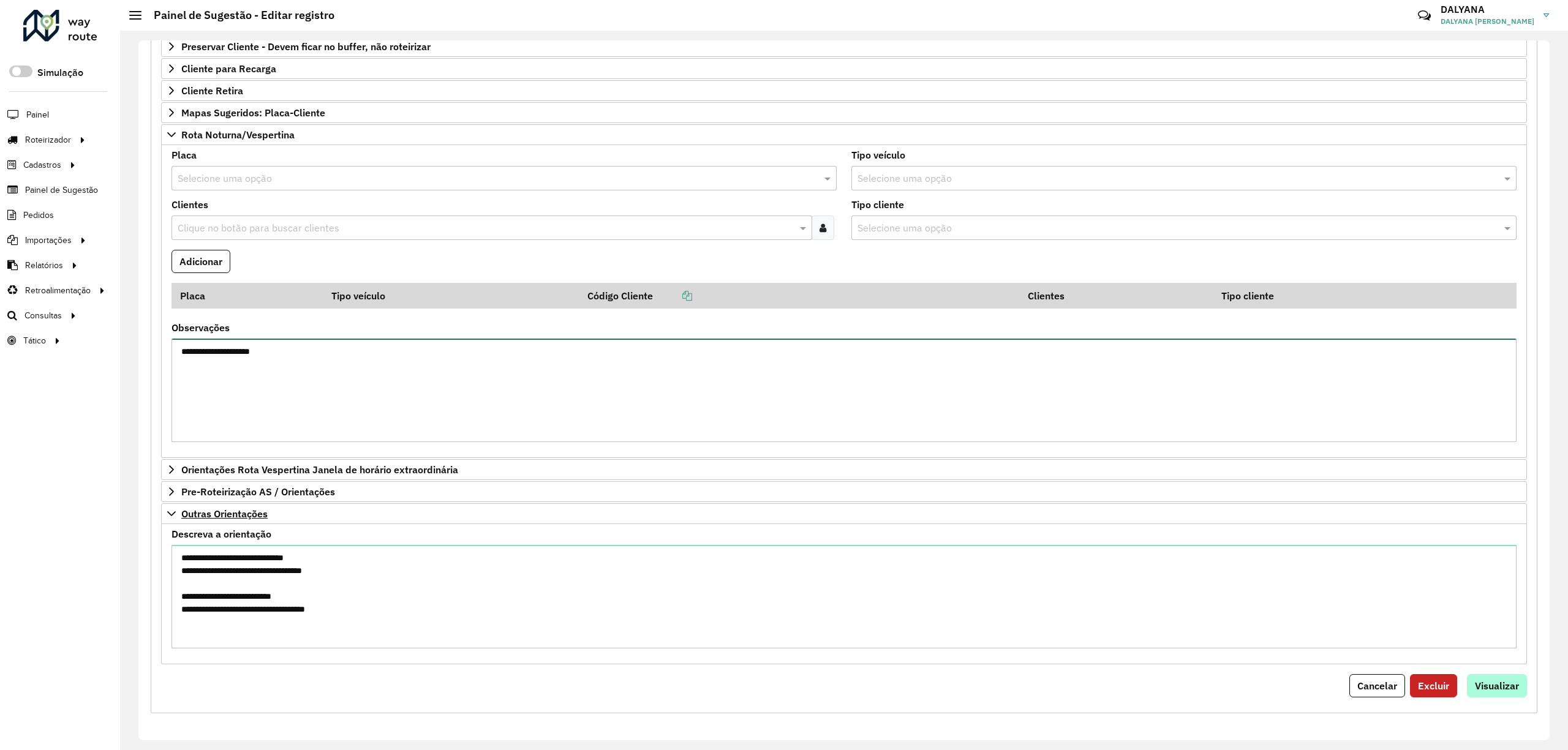
type textarea "**********"
click at [1511, 678] on button "Visualizar" at bounding box center [1497, 686] width 60 height 24
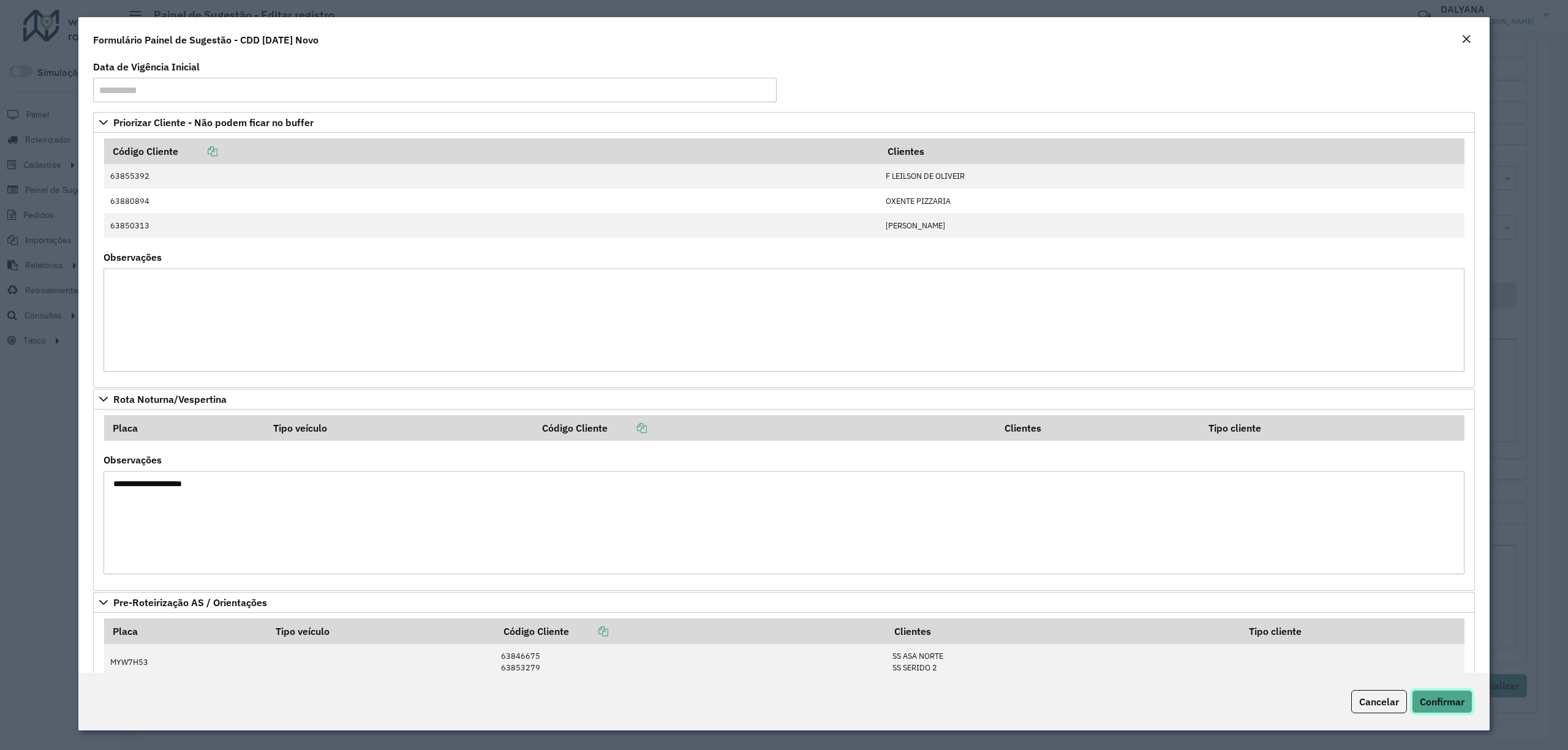
click at [1453, 701] on span "Confirmar" at bounding box center [1441, 701] width 45 height 12
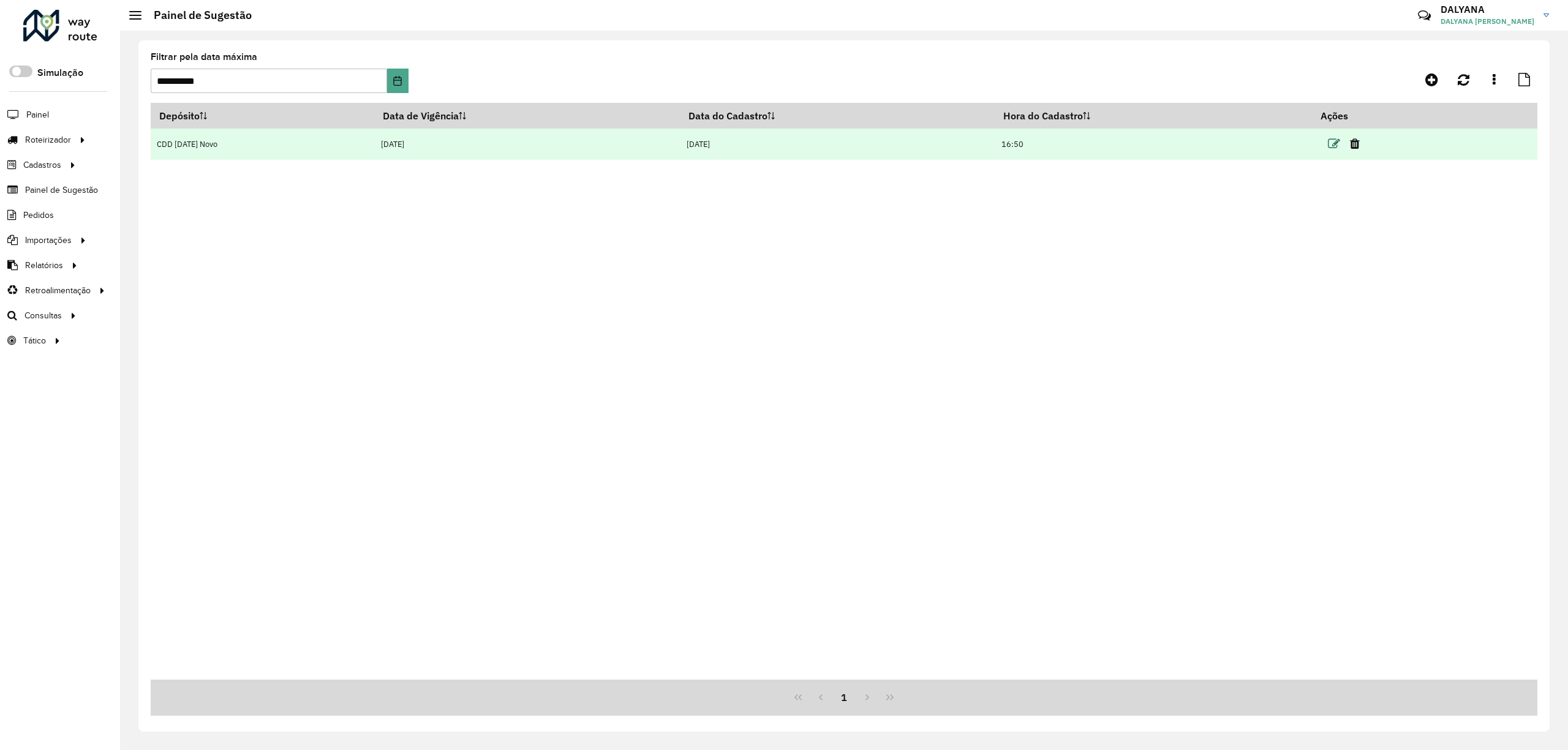
click at [1334, 149] on icon at bounding box center [1334, 143] width 12 height 12
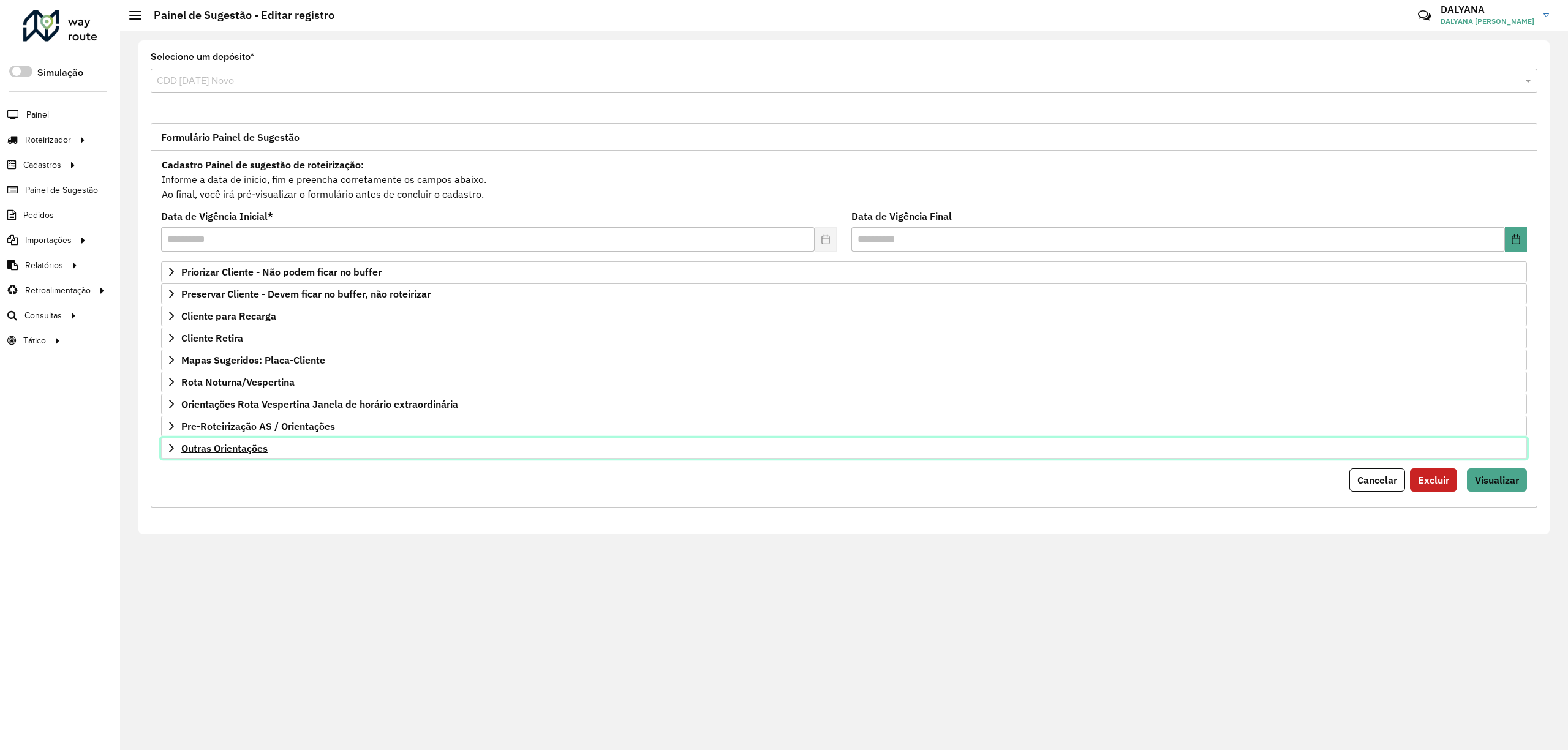
click at [174, 451] on icon at bounding box center [171, 447] width 10 height 10
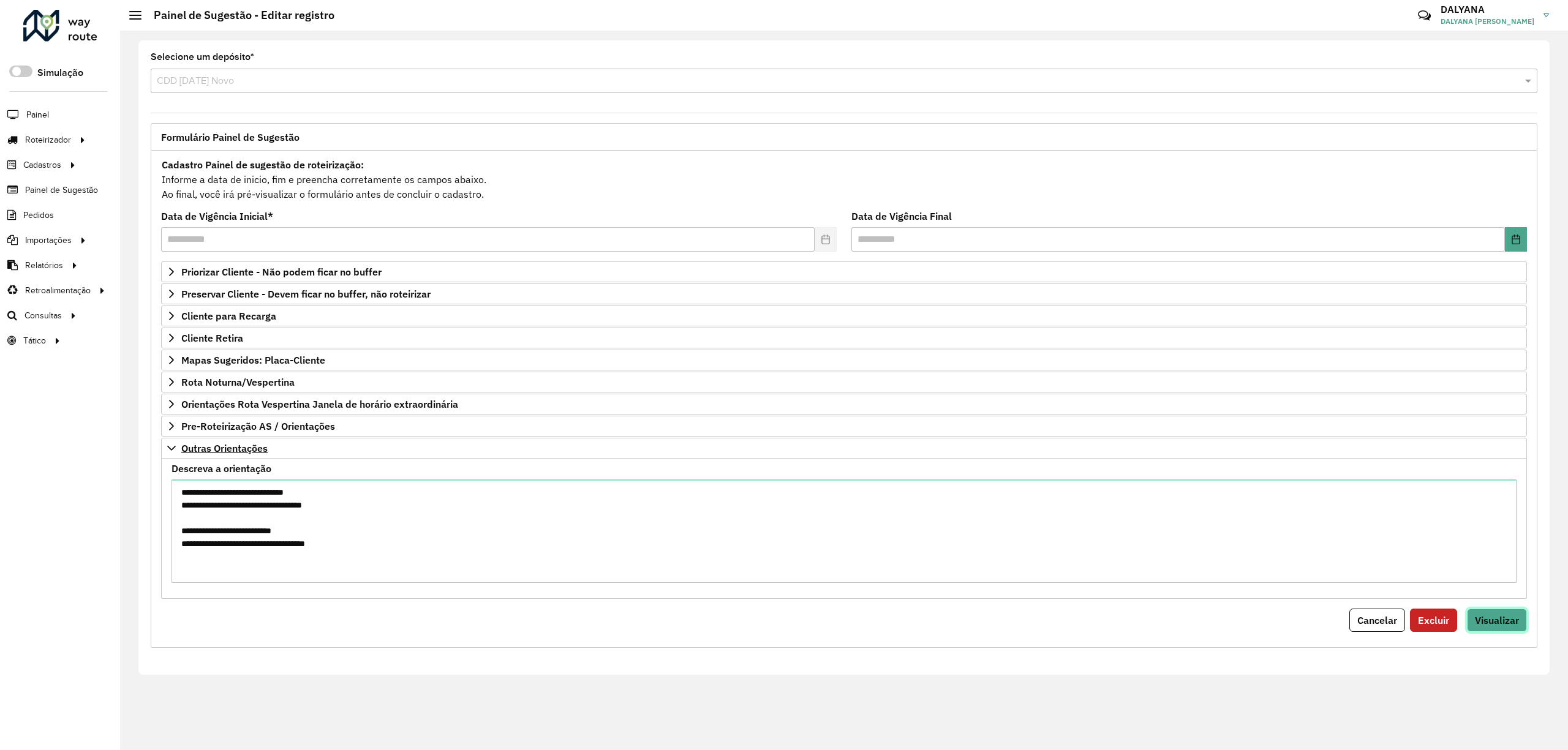
click at [1487, 624] on span "Visualizar" at bounding box center [1497, 620] width 44 height 12
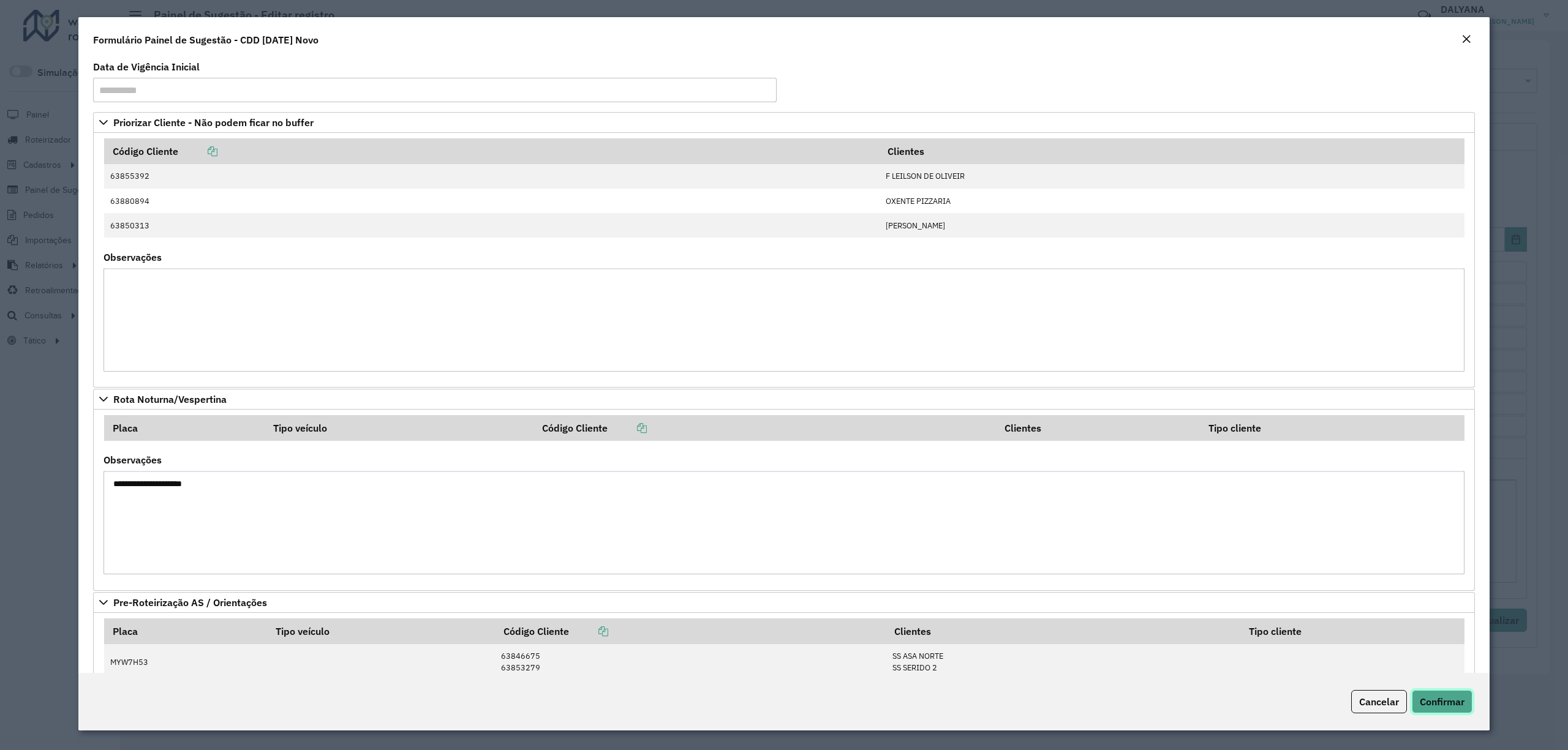
click at [1446, 703] on span "Confirmar" at bounding box center [1441, 701] width 45 height 12
